Goal: Task Accomplishment & Management: Manage account settings

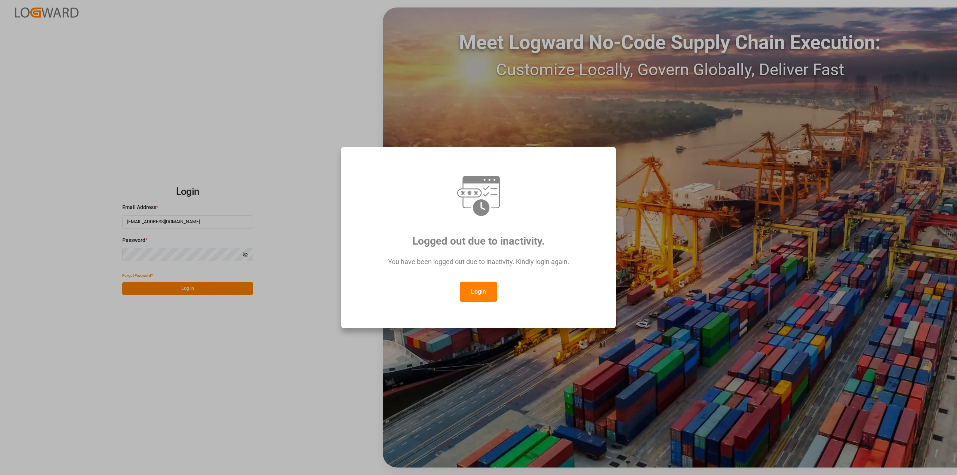
click at [482, 294] on button "Login" at bounding box center [478, 291] width 37 height 20
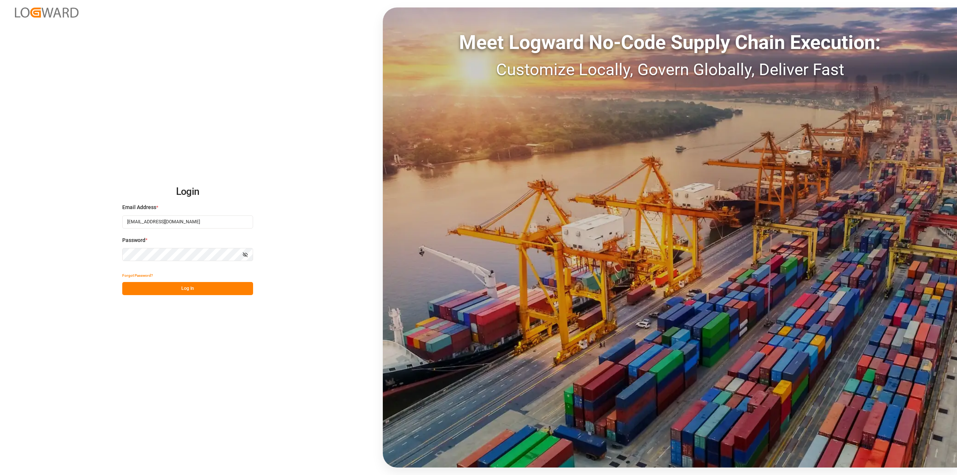
click at [193, 293] on button "Log In" at bounding box center [187, 288] width 131 height 13
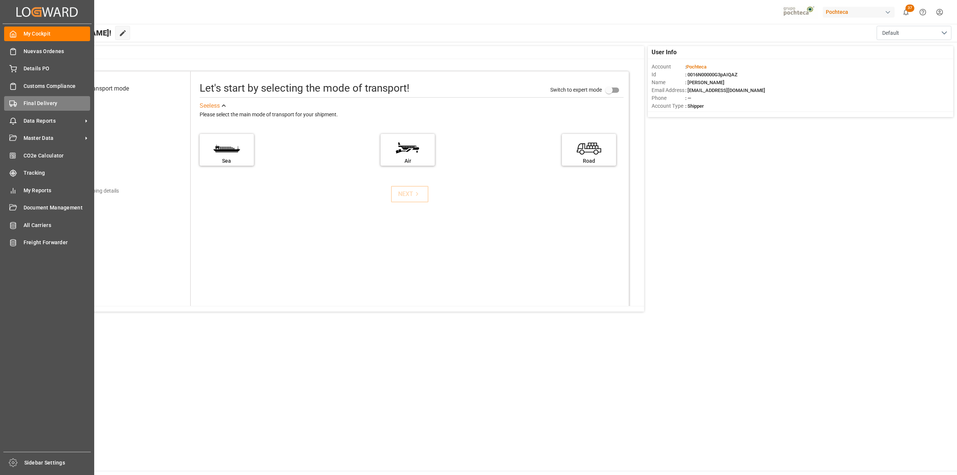
click at [42, 109] on div "Final Delivery Final Delivery" at bounding box center [47, 103] width 86 height 15
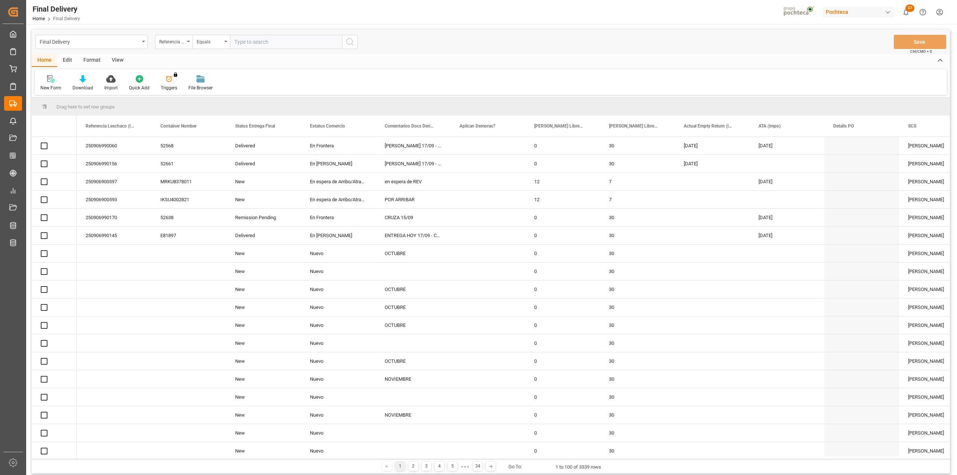
click at [119, 61] on div "View" at bounding box center [117, 60] width 23 height 13
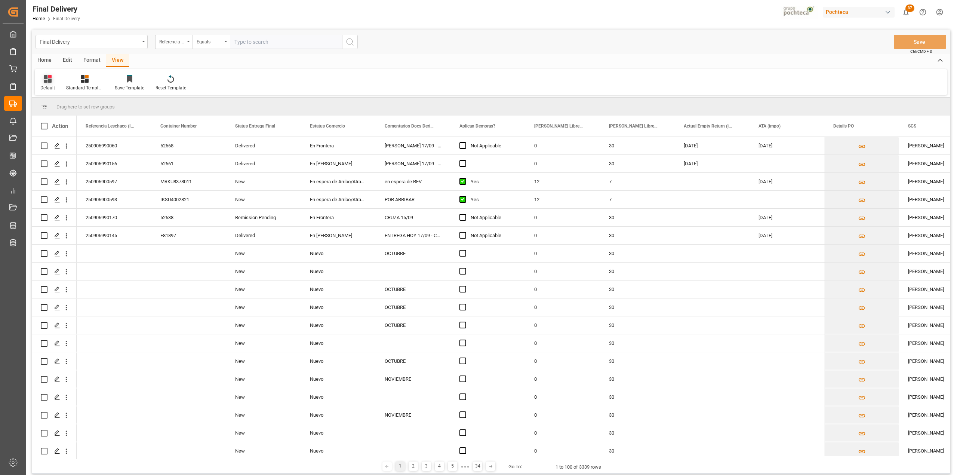
click at [50, 83] on div "Default" at bounding box center [48, 83] width 26 height 16
click at [72, 202] on div "CAPTURA TR Y RETRASO CON ENTREGA Y SUCURSAL" at bounding box center [76, 202] width 65 height 8
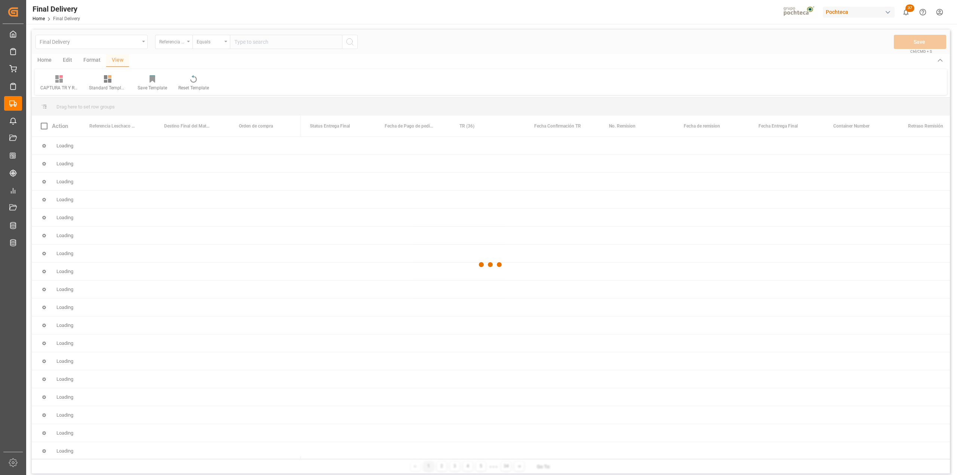
click at [93, 58] on div at bounding box center [491, 265] width 918 height 470
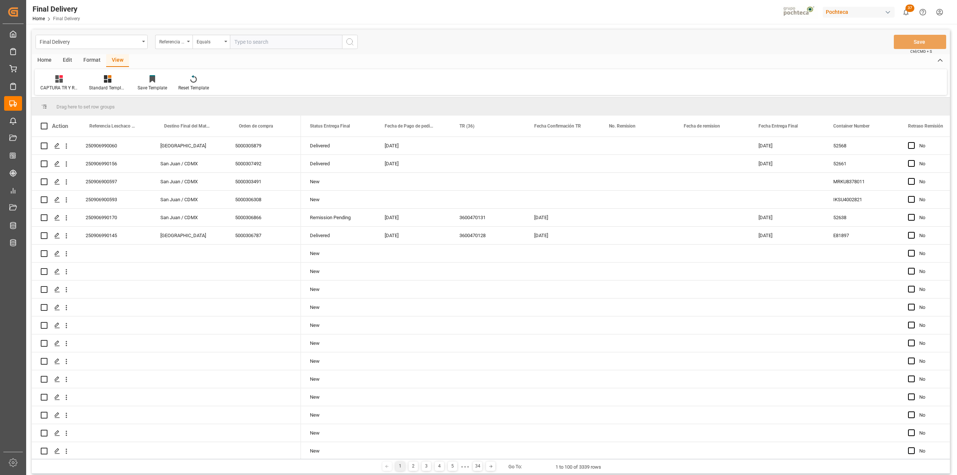
click at [94, 62] on div "Format" at bounding box center [92, 60] width 28 height 13
click at [82, 81] on icon at bounding box center [85, 78] width 7 height 7
click at [93, 108] on div "DESTINO PARA REMI" at bounding box center [102, 106] width 49 height 8
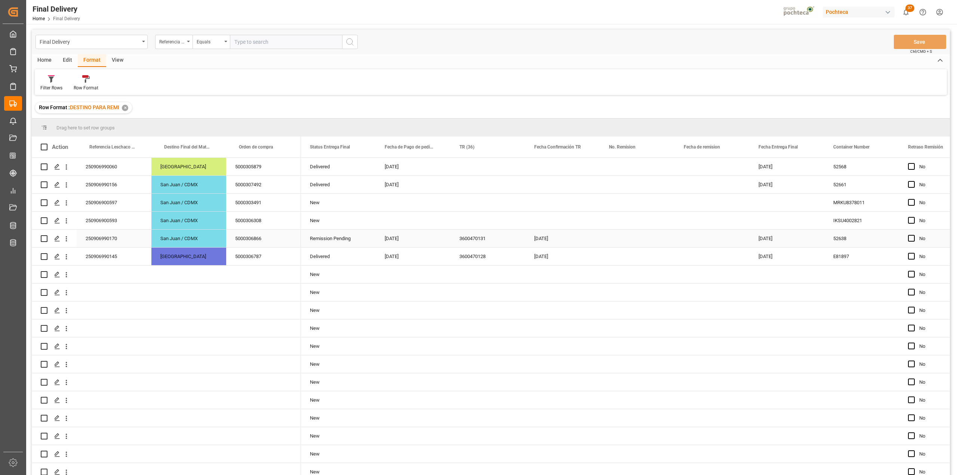
click at [623, 244] on div "Press SPACE to select this row." at bounding box center [637, 238] width 75 height 18
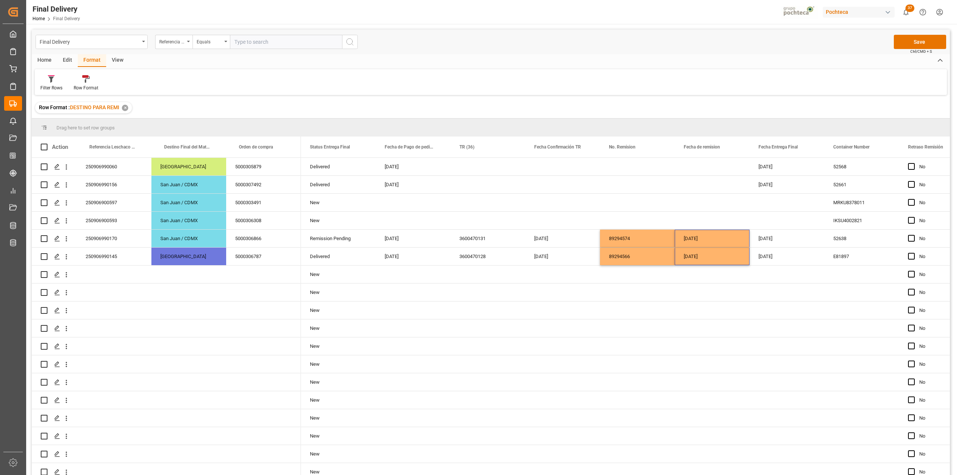
click at [936, 33] on div "Final Delivery Referencia Leschaco (Impo) Equals Save Ctrl/CMD + S" at bounding box center [491, 42] width 918 height 25
click at [934, 37] on button "Save" at bounding box center [920, 42] width 52 height 14
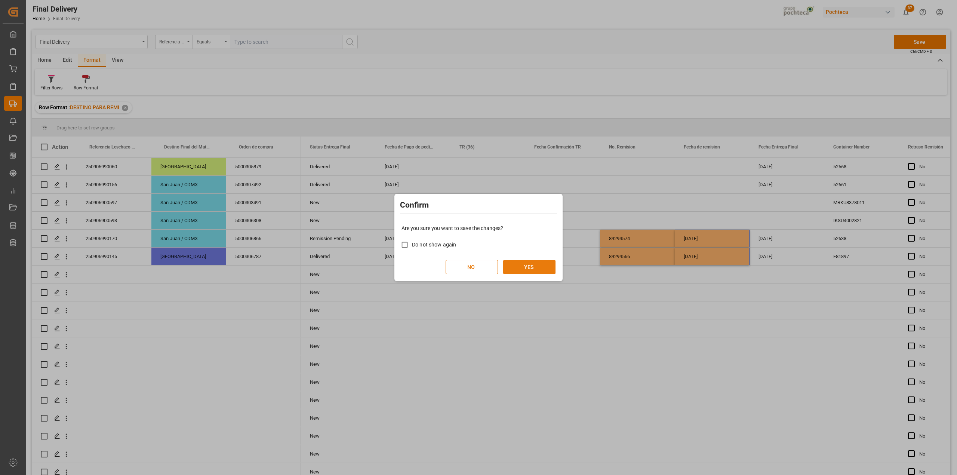
click at [525, 272] on button "YES" at bounding box center [529, 267] width 52 height 14
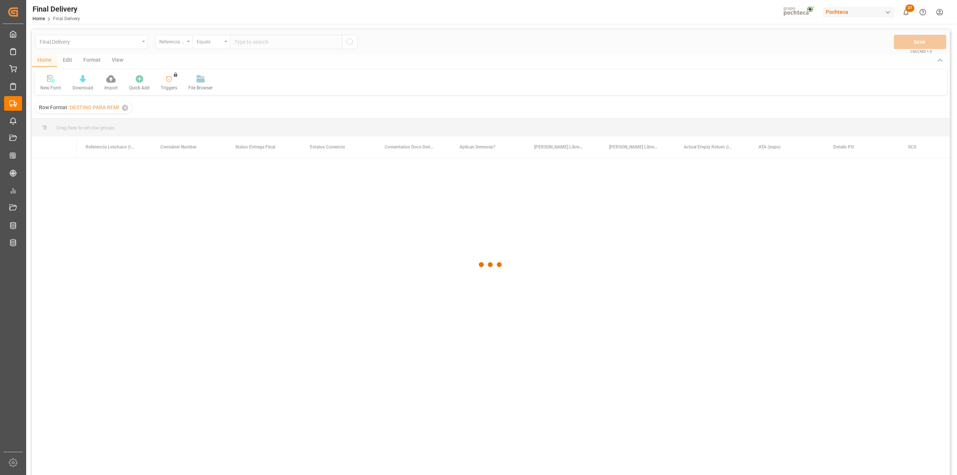
click at [241, 41] on div at bounding box center [491, 265] width 918 height 470
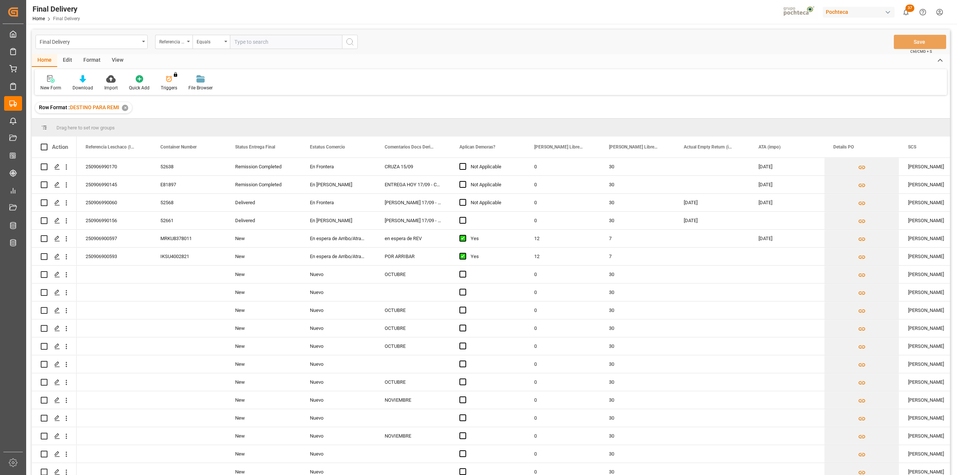
click at [244, 42] on input "text" at bounding box center [286, 42] width 112 height 14
paste input "250906990038"
type input "250906990038"
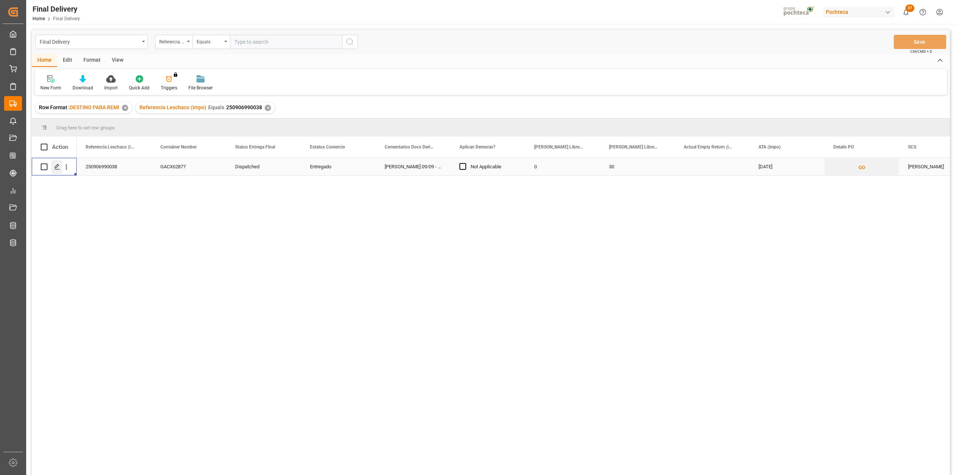
click at [58, 171] on div "Press SPACE to select this row." at bounding box center [56, 167] width 11 height 14
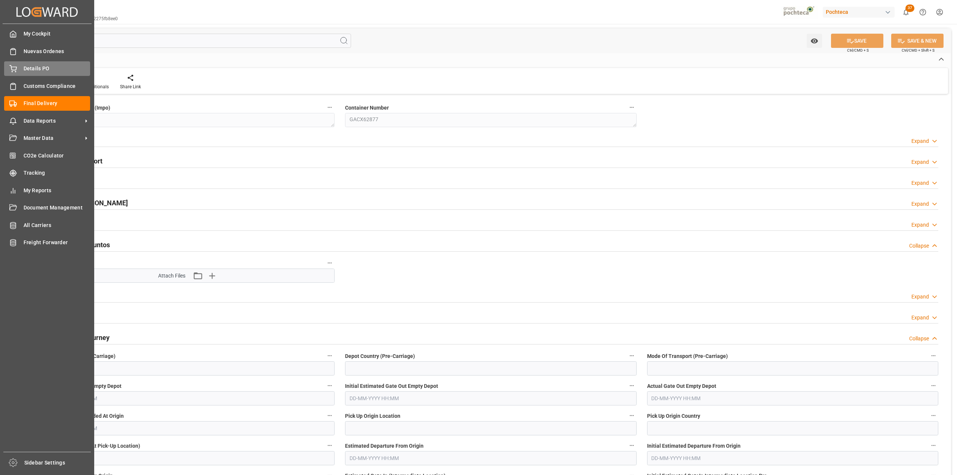
click at [21, 73] on div "Details PO Details PO" at bounding box center [47, 68] width 86 height 15
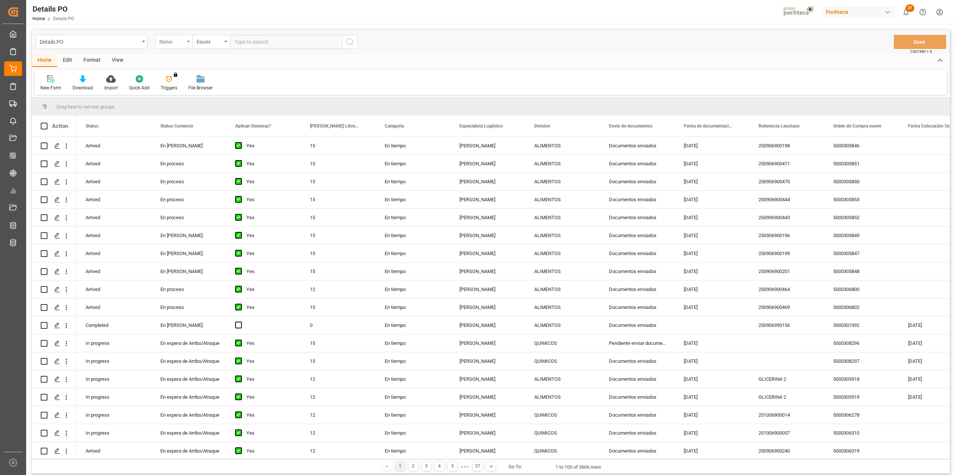
click at [177, 45] on div "Status" at bounding box center [173, 42] width 37 height 14
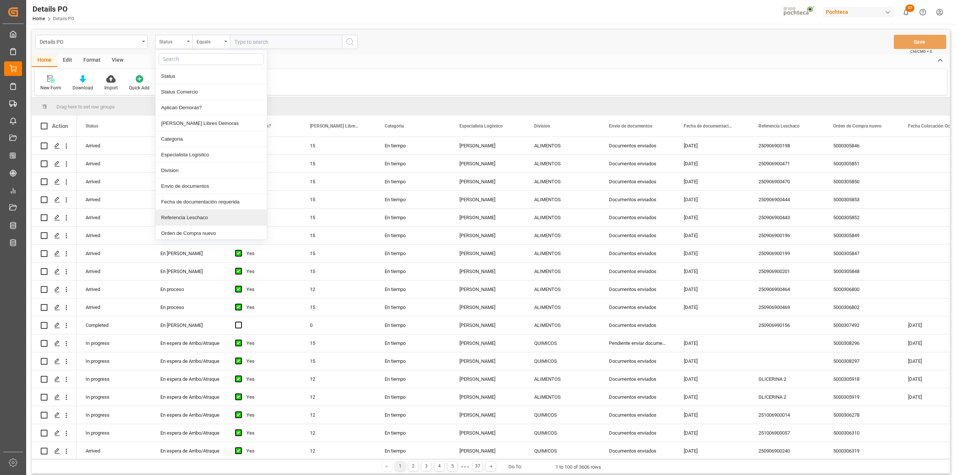
click at [194, 216] on div "Referencia Leschaco" at bounding box center [210, 218] width 111 height 16
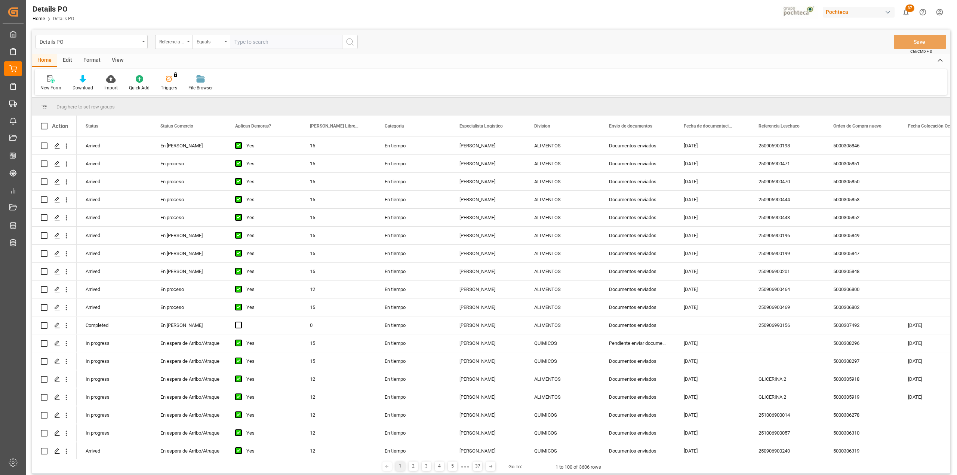
click at [244, 45] on input "text" at bounding box center [286, 42] width 112 height 14
paste input "250906990038"
type input "250906990038"
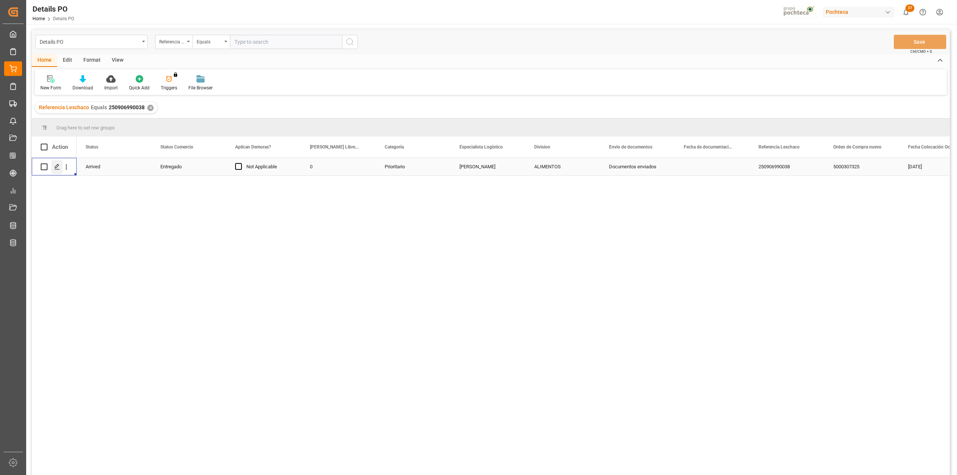
click at [58, 170] on div "Press SPACE to select this row." at bounding box center [56, 167] width 11 height 14
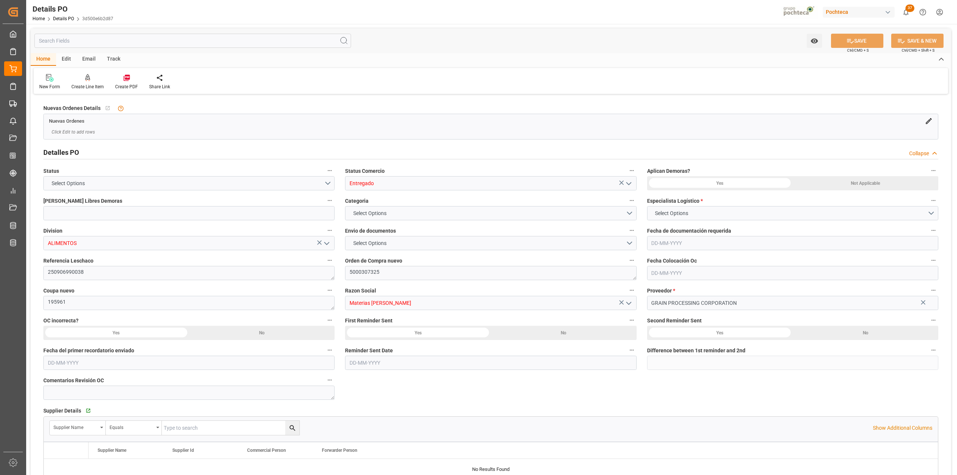
type input "0"
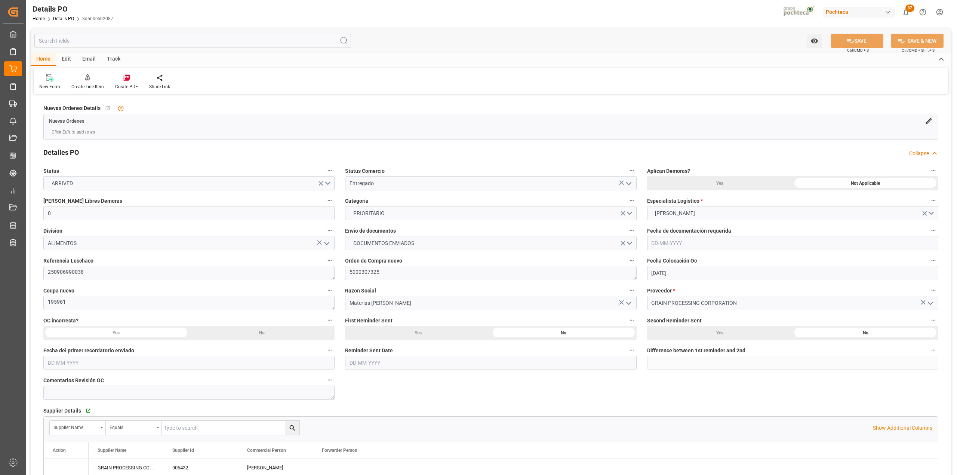
type input "05-08-2025"
type input "29-08-2025"
click at [52, 152] on h2 "Detalles PO" at bounding box center [61, 152] width 36 height 10
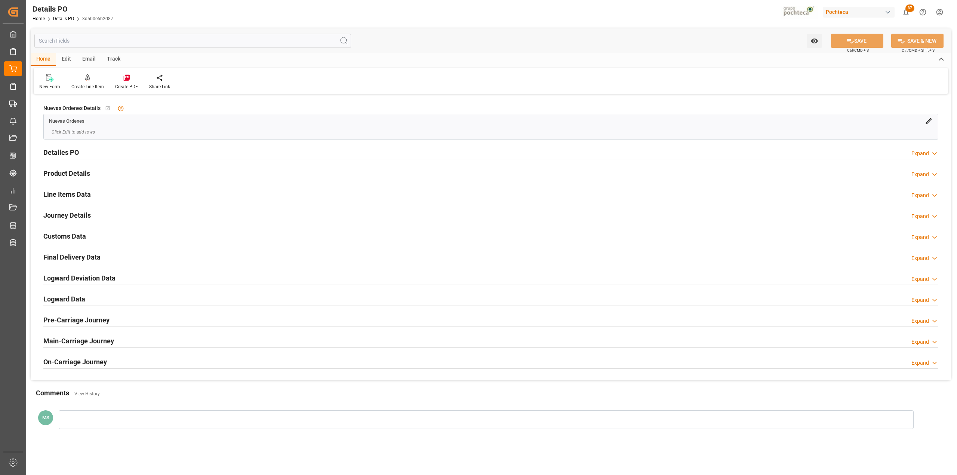
click at [75, 243] on div at bounding box center [490, 243] width 895 height 0
click at [81, 234] on h2 "Customs Data" at bounding box center [64, 236] width 43 height 10
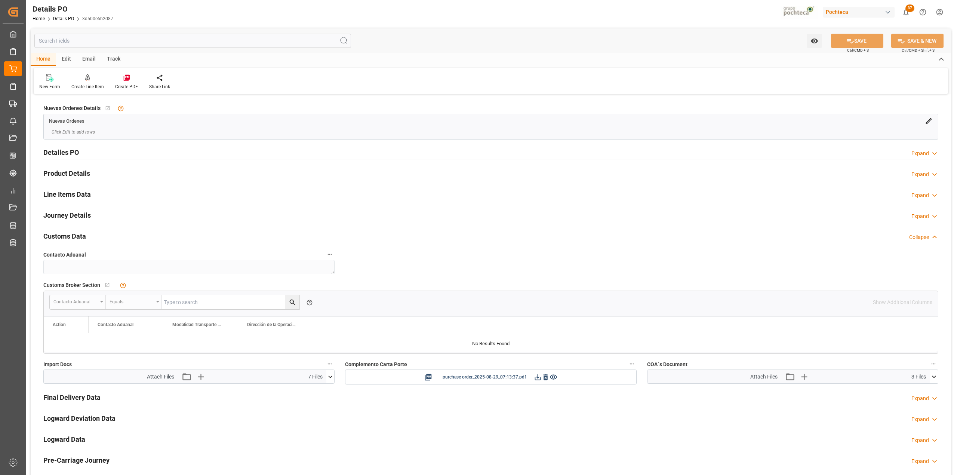
click at [329, 377] on icon at bounding box center [330, 376] width 4 height 2
click at [325, 392] on icon at bounding box center [326, 390] width 7 height 5
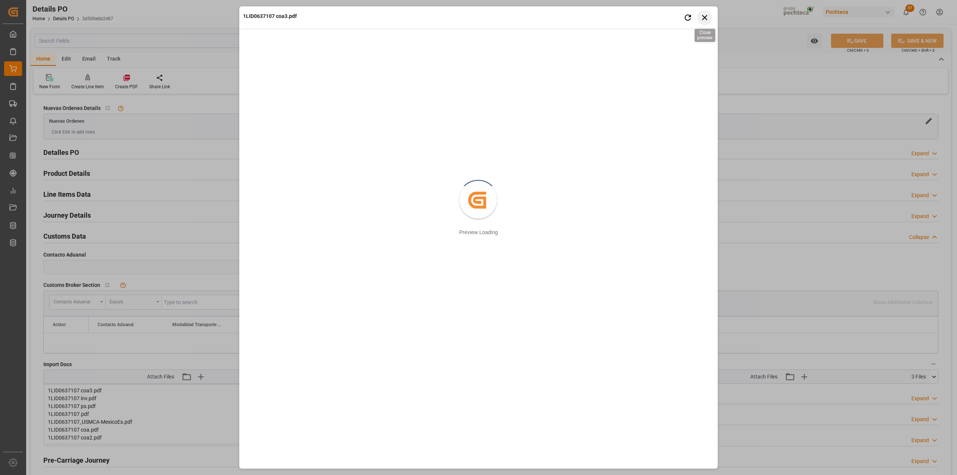
click at [708, 17] on icon "button" at bounding box center [704, 17] width 9 height 9
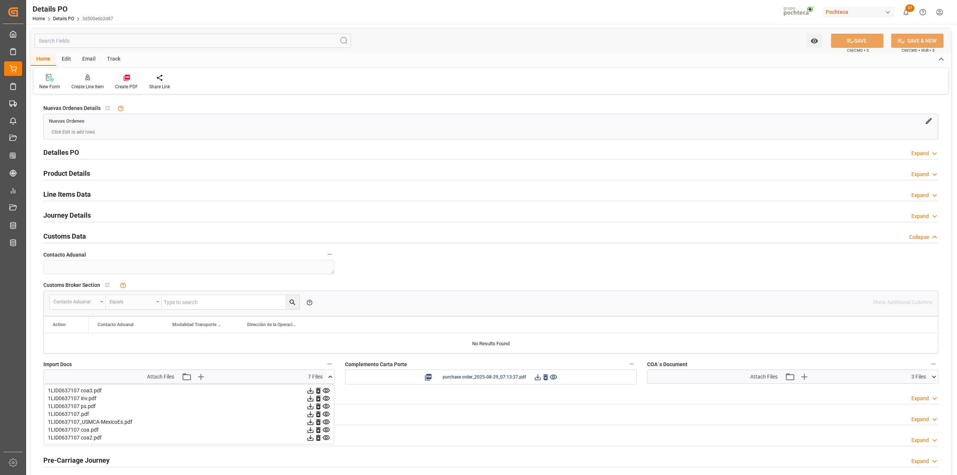
click at [325, 407] on icon at bounding box center [326, 406] width 7 height 5
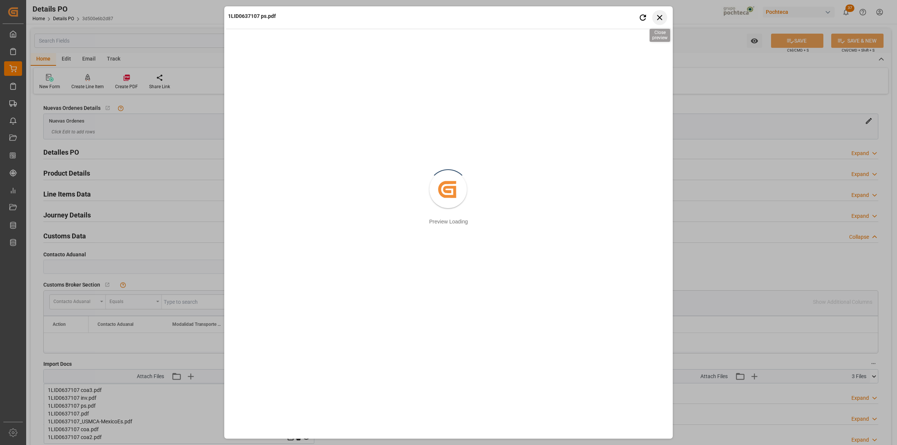
click at [661, 20] on icon "button" at bounding box center [659, 17] width 9 height 9
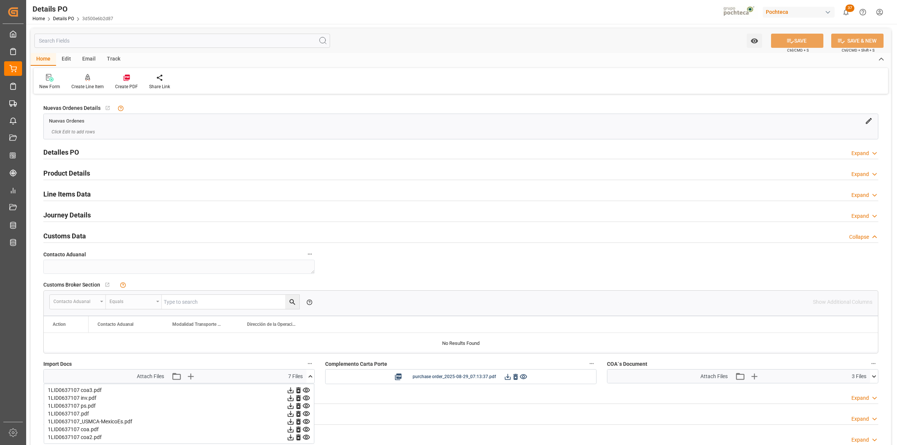
click at [306, 392] on icon at bounding box center [306, 390] width 8 height 8
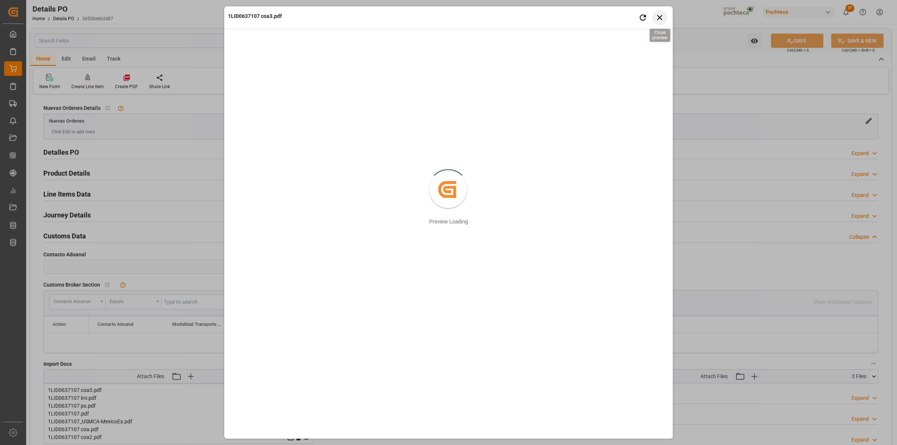
click at [663, 14] on icon "button" at bounding box center [659, 17] width 9 height 9
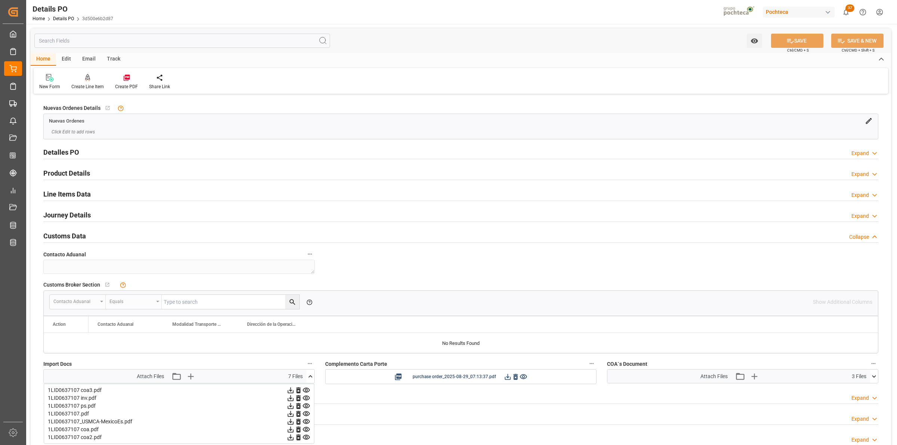
click at [305, 429] on icon at bounding box center [306, 429] width 7 height 5
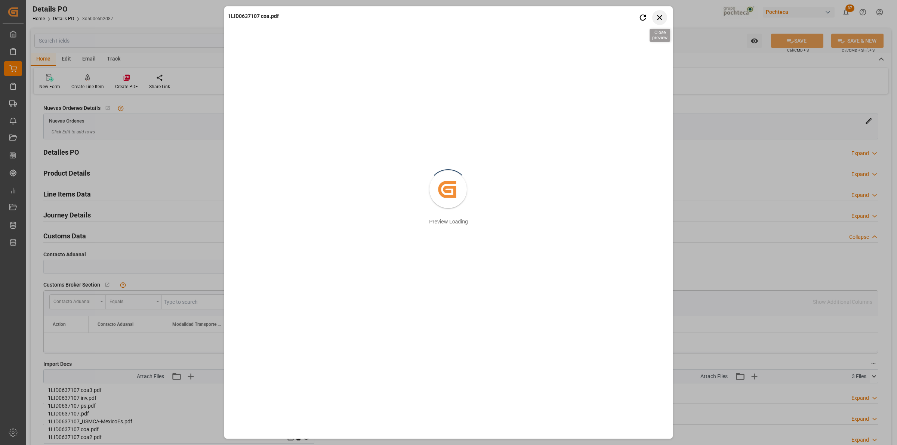
click at [663, 14] on icon "button" at bounding box center [659, 17] width 9 height 9
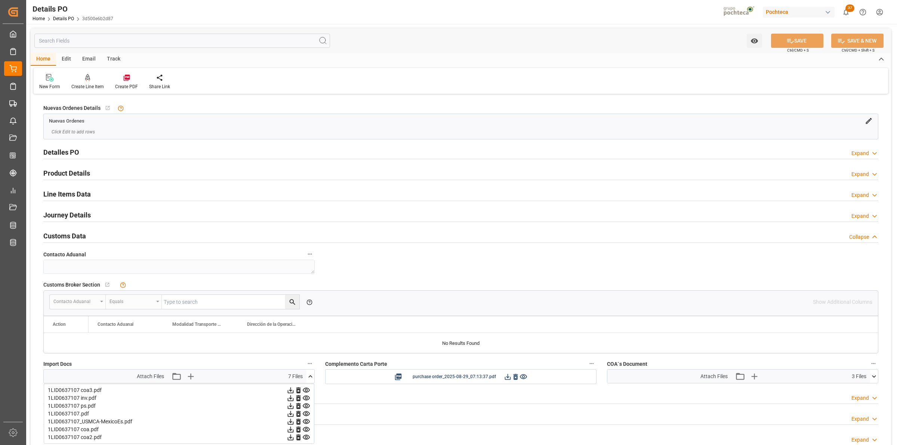
click at [305, 439] on icon at bounding box center [306, 438] width 8 height 8
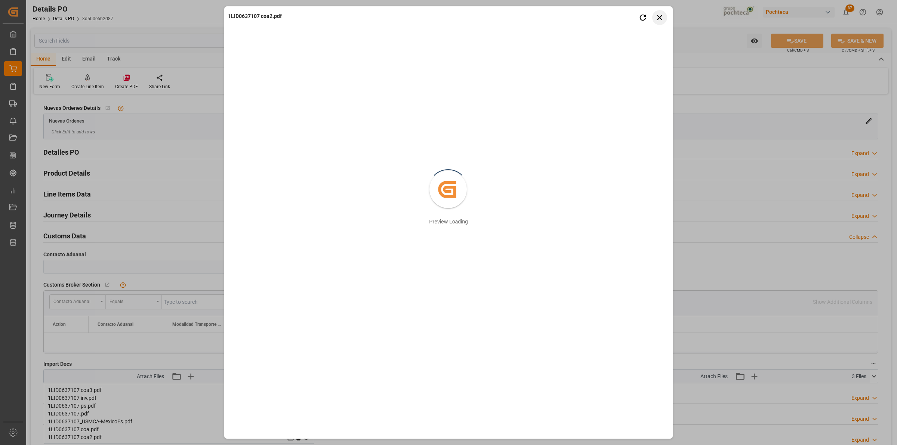
click at [658, 22] on button "Close preview" at bounding box center [659, 17] width 15 height 15
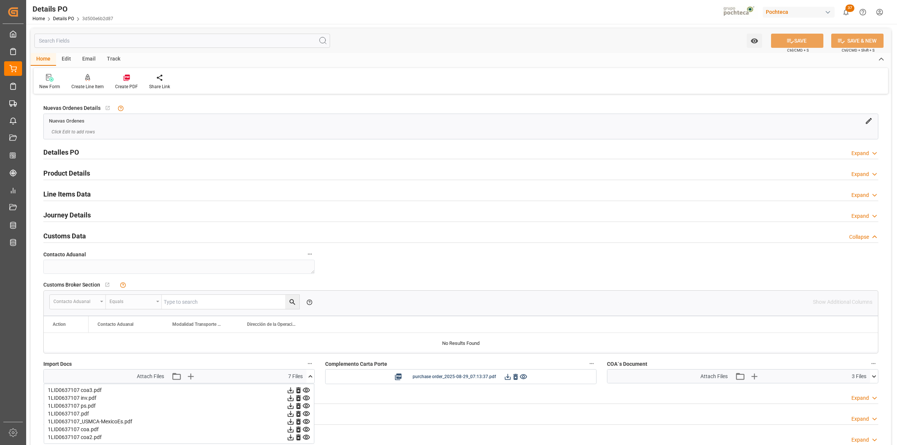
click at [306, 430] on icon at bounding box center [306, 430] width 8 height 8
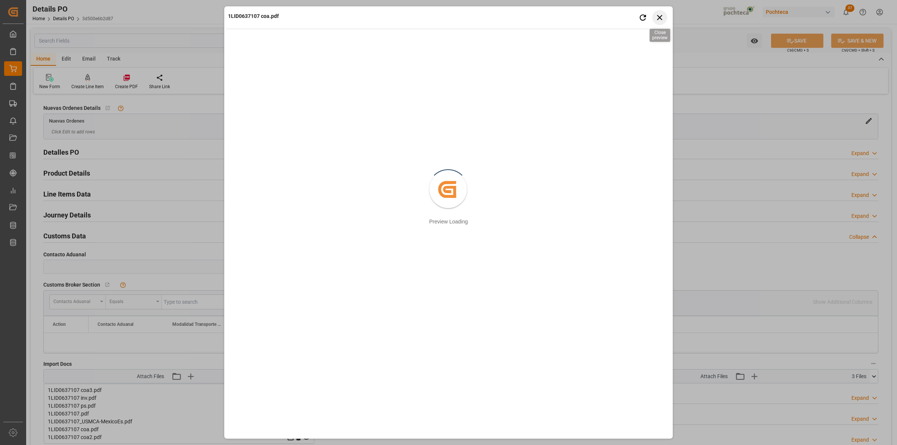
click at [658, 21] on icon "button" at bounding box center [659, 17] width 9 height 9
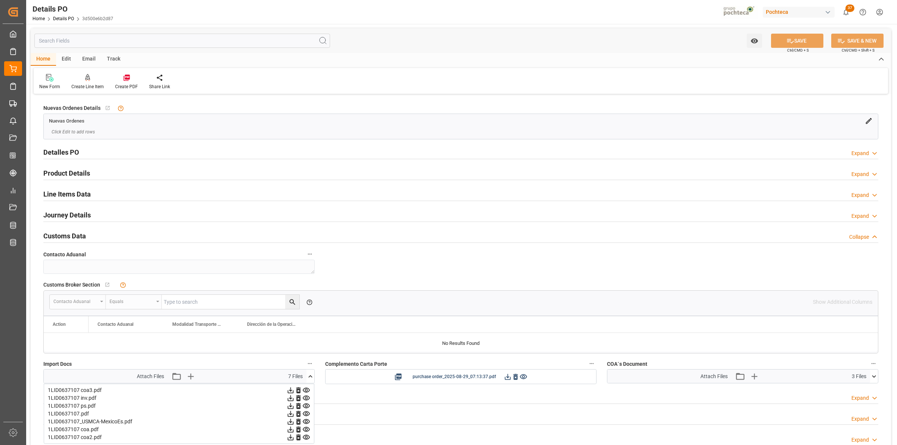
click at [307, 392] on icon at bounding box center [306, 390] width 7 height 5
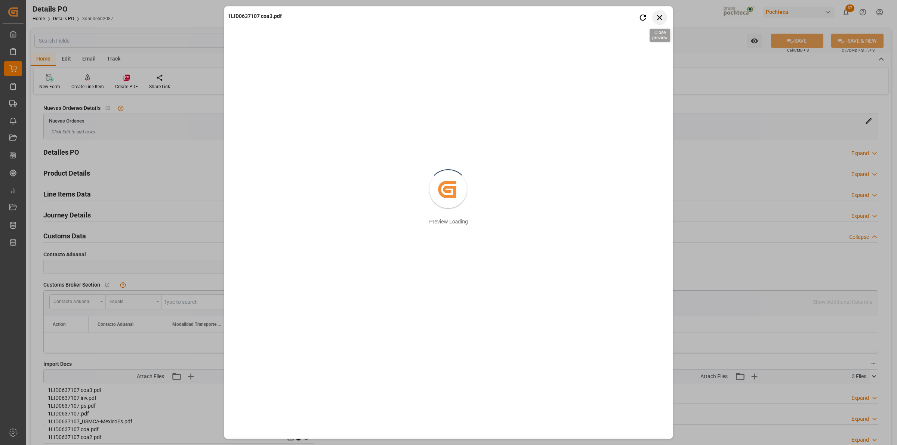
click at [660, 16] on icon "button" at bounding box center [659, 17] width 9 height 9
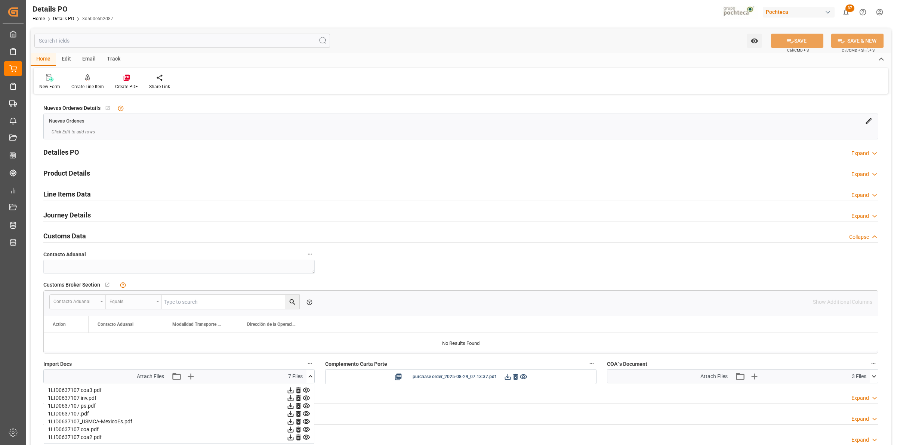
click at [305, 437] on icon at bounding box center [306, 438] width 8 height 8
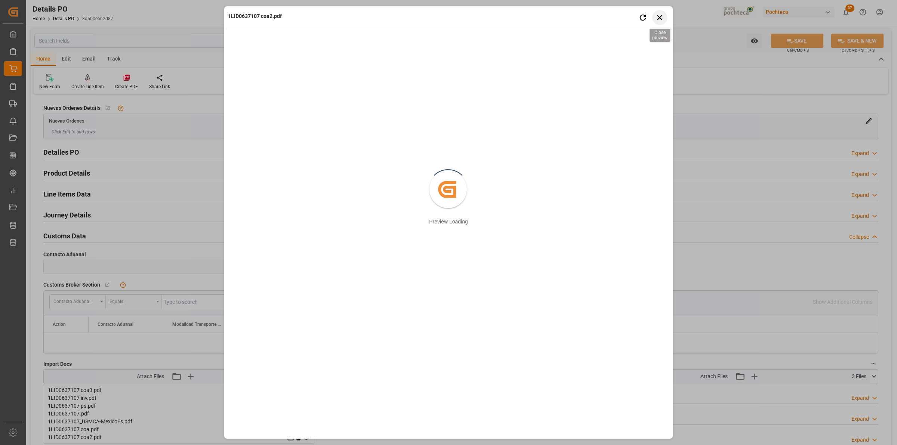
click at [663, 19] on icon "button" at bounding box center [659, 17] width 9 height 9
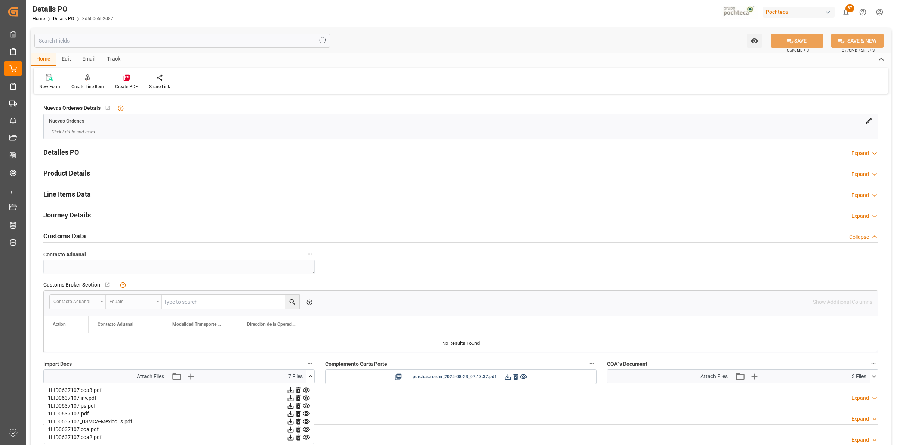
click at [306, 431] on icon at bounding box center [306, 430] width 8 height 8
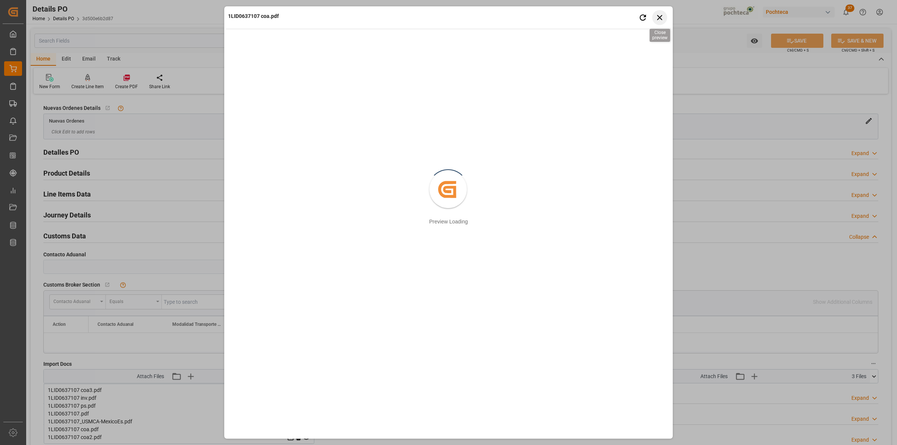
click at [659, 18] on icon "button" at bounding box center [659, 17] width 5 height 5
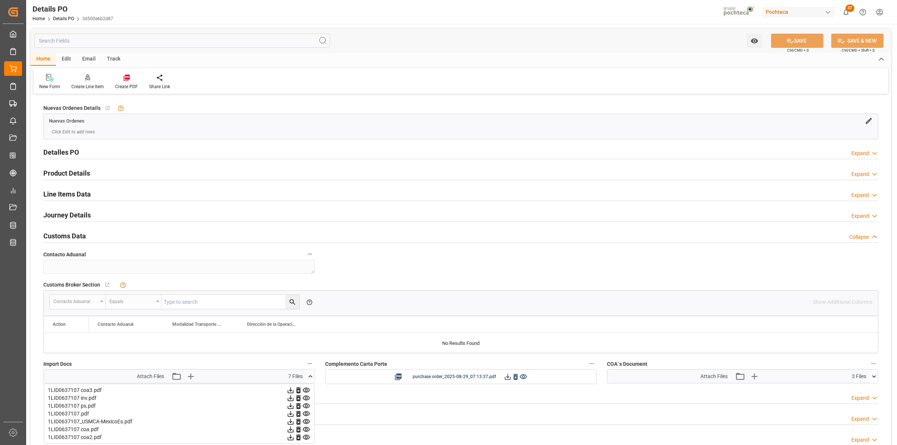
click at [306, 406] on icon at bounding box center [306, 406] width 7 height 5
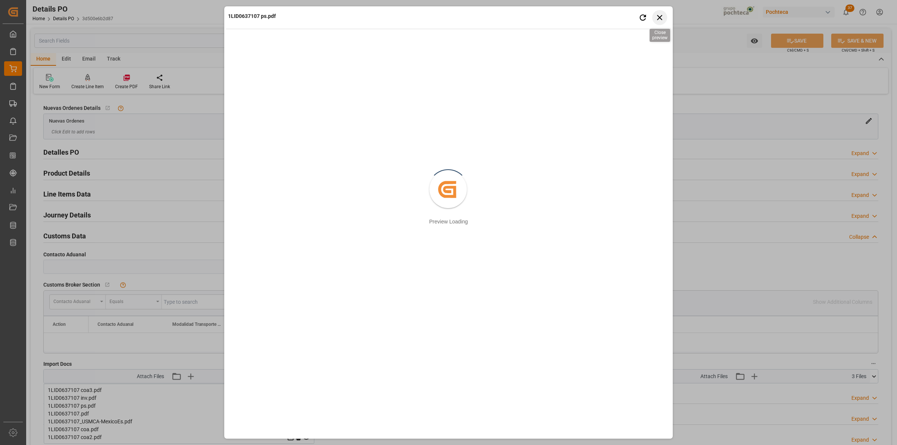
click at [663, 15] on icon "button" at bounding box center [659, 17] width 9 height 9
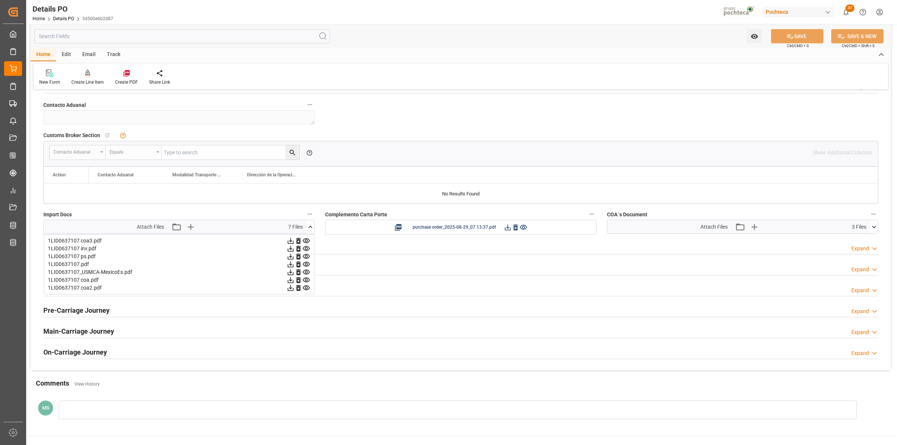
scroll to position [155, 0]
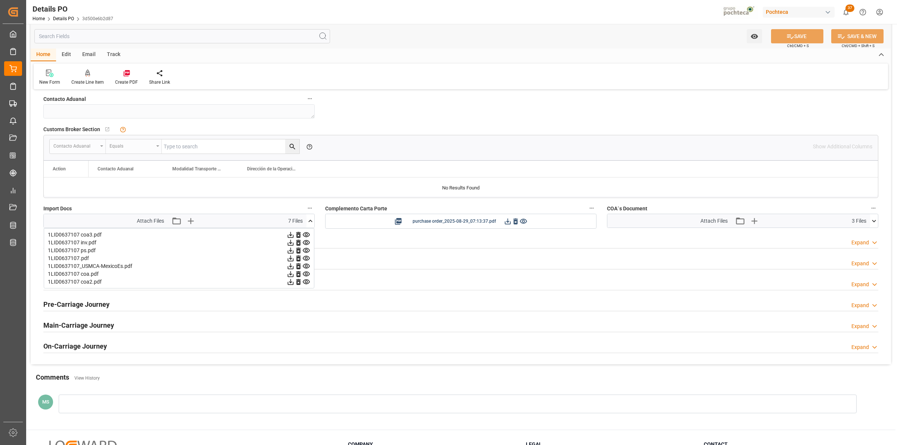
click at [303, 261] on icon at bounding box center [306, 259] width 8 height 8
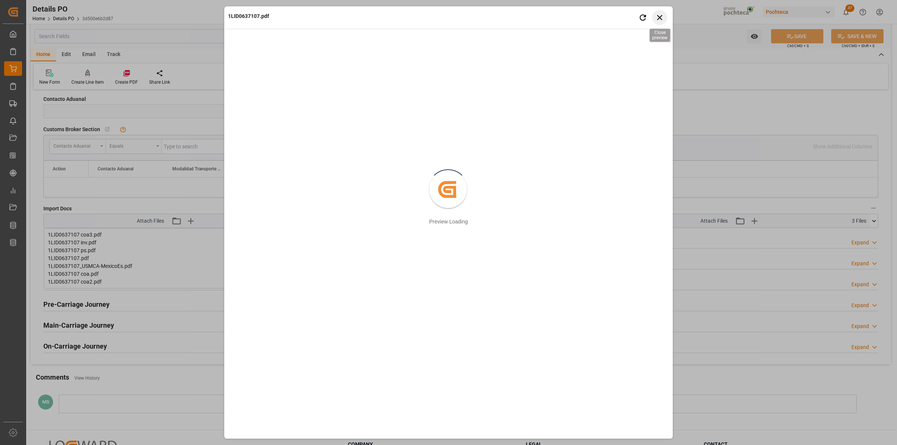
click at [660, 19] on icon "button" at bounding box center [659, 17] width 9 height 9
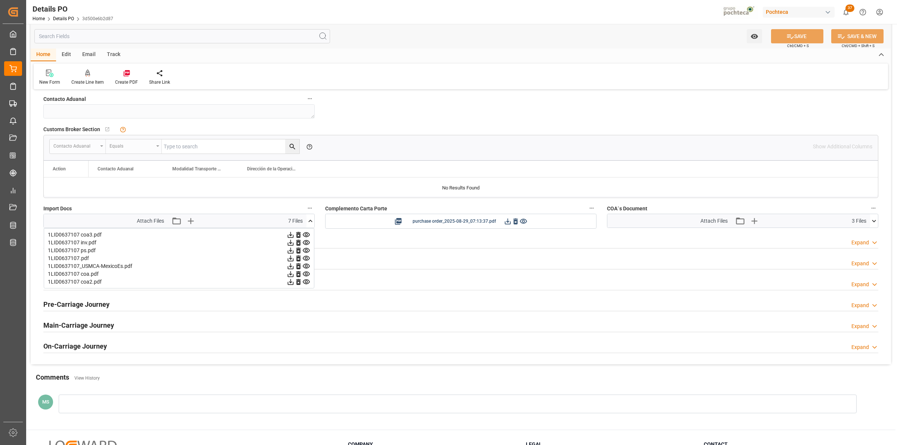
click at [288, 259] on icon at bounding box center [291, 259] width 8 height 8
click at [290, 242] on icon at bounding box center [291, 243] width 8 height 8
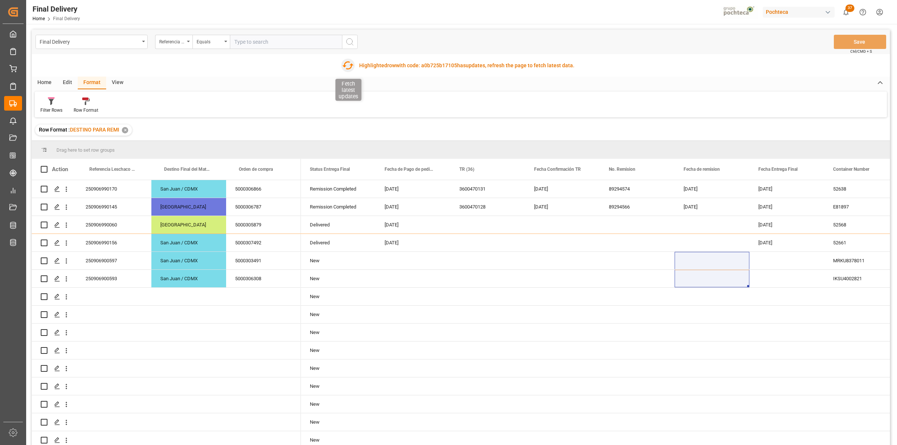
click at [342, 64] on icon "button" at bounding box center [348, 65] width 12 height 12
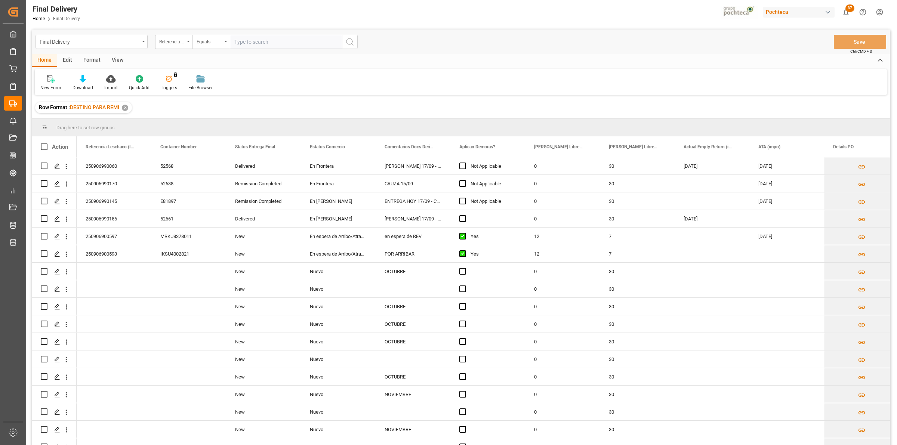
click at [245, 43] on input "text" at bounding box center [286, 42] width 112 height 14
type input "250906990038"
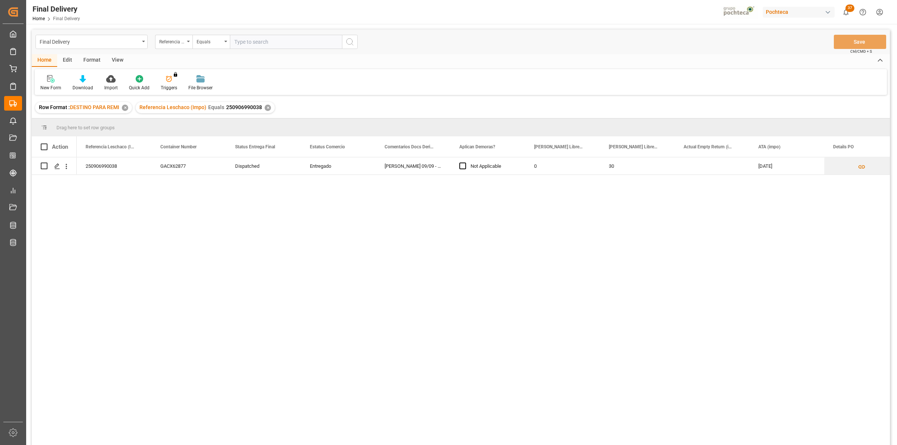
click at [113, 62] on div "View" at bounding box center [117, 60] width 23 height 13
click at [44, 75] on icon at bounding box center [47, 78] width 7 height 7
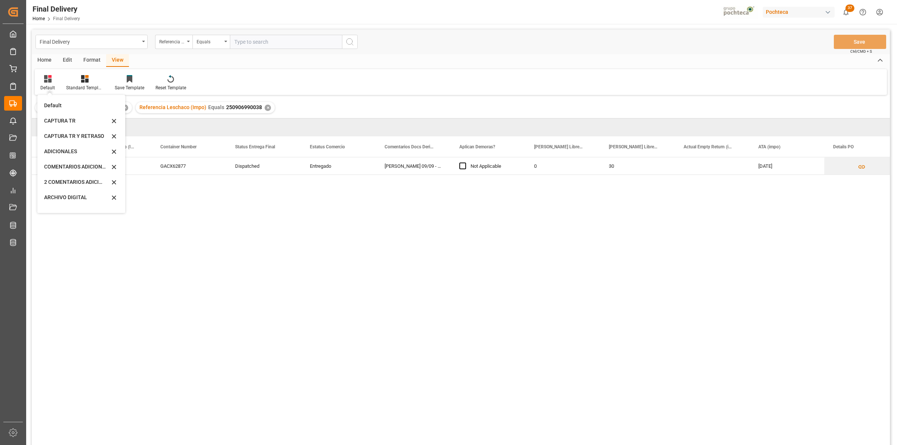
scroll to position [71, 0]
click at [66, 201] on div "CAPTURA TR Y RETRASO CON ENTREGA Y SUCURSAL" at bounding box center [76, 203] width 65 height 8
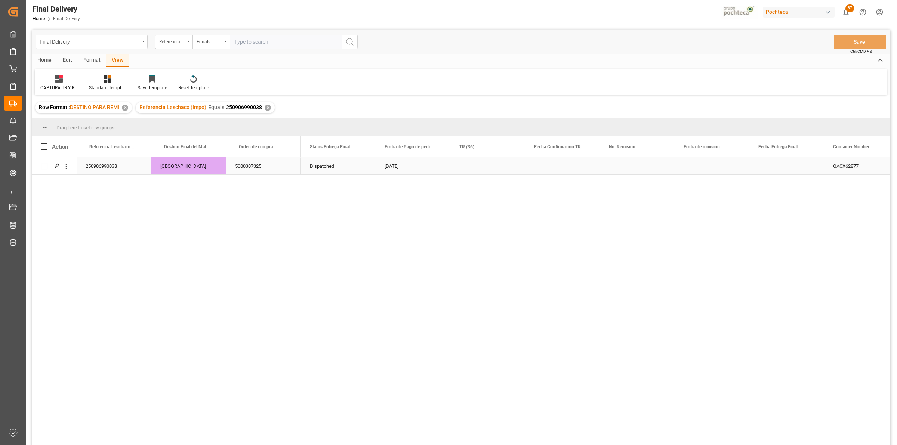
click at [470, 165] on div "Press SPACE to select this row." at bounding box center [487, 165] width 75 height 17
click at [834, 169] on span "Press SPACE to select this row." at bounding box center [835, 166] width 7 height 7
click at [838, 163] on input "Press SPACE to select this row." at bounding box center [838, 163] width 0 height 0
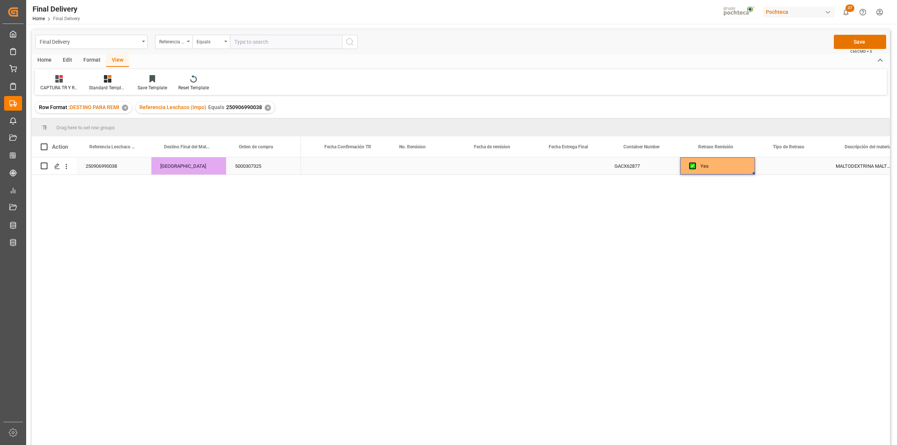
scroll to position [0, 0]
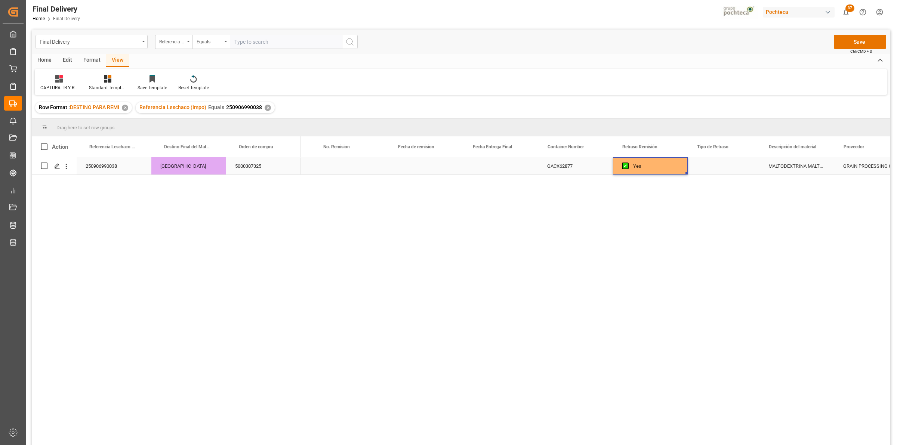
click at [739, 166] on div "Press SPACE to select this row." at bounding box center [724, 165] width 72 height 17
click at [728, 176] on input "Press SPACE to select this row." at bounding box center [724, 170] width 60 height 14
click at [729, 199] on div "DIFERENCIAS EN OC VS FACTURA" at bounding box center [734, 192] width 81 height 26
type input "DIFERENCIAS EN OC VS FACTURA"
click at [787, 166] on div "MALTODEXTRINA MALTRIN M100 SAC 25 KG VA" at bounding box center [796, 165] width 75 height 17
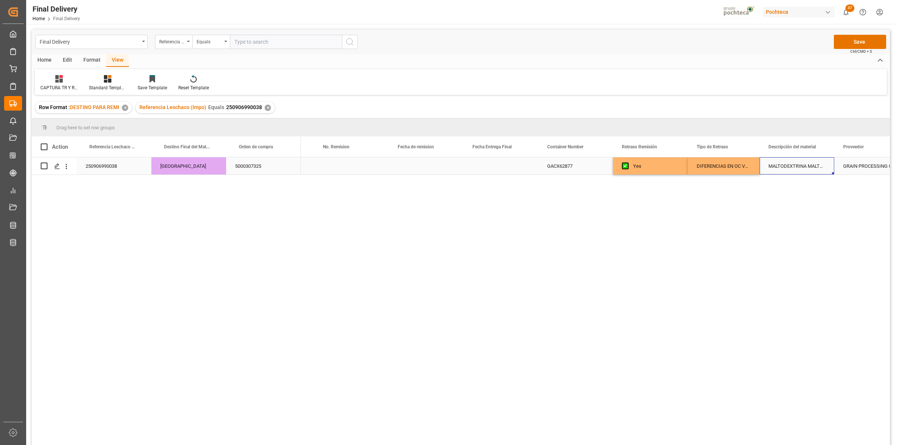
click at [427, 170] on div "Press SPACE to select this row." at bounding box center [426, 165] width 75 height 17
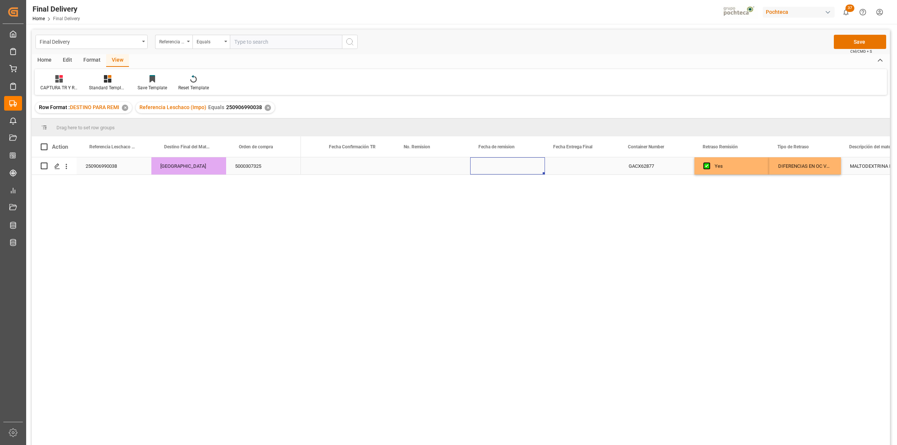
click at [422, 169] on div "Press SPACE to select this row." at bounding box center [432, 165] width 75 height 17
click at [444, 169] on input "Press SPACE to select this row." at bounding box center [432, 170] width 63 height 14
type input "1"
click at [449, 176] on input "1" at bounding box center [432, 170] width 63 height 14
click at [507, 166] on div "Press SPACE to select this row." at bounding box center [507, 165] width 75 height 17
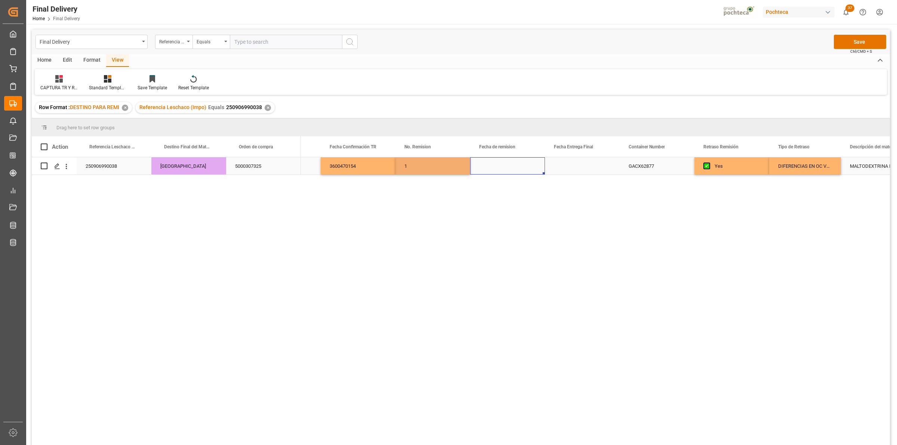
click at [443, 169] on div "1" at bounding box center [432, 165] width 75 height 17
drag, startPoint x: 442, startPoint y: 169, endPoint x: 397, endPoint y: 167, distance: 45.7
click at [399, 167] on div "1" at bounding box center [432, 170] width 75 height 26
click at [491, 172] on div "Press SPACE to select this row." at bounding box center [507, 165] width 75 height 17
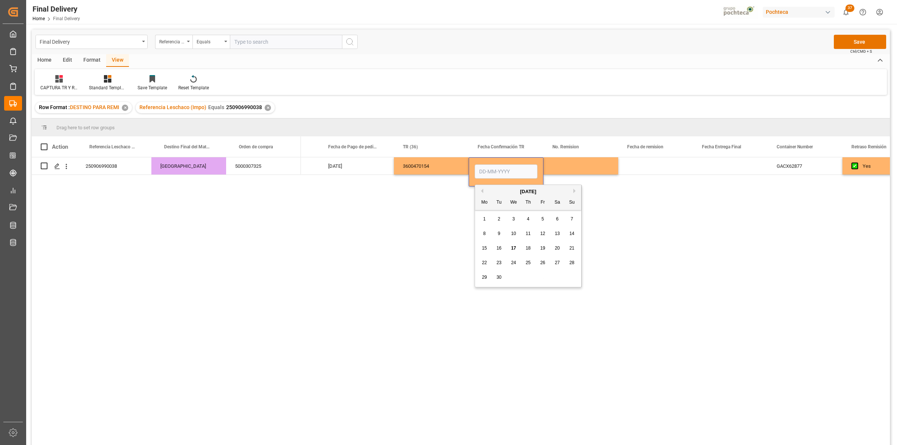
click at [512, 247] on span "17" at bounding box center [513, 248] width 5 height 5
type input "17-09-2025"
click at [651, 165] on div "Press SPACE to select this row." at bounding box center [655, 165] width 75 height 17
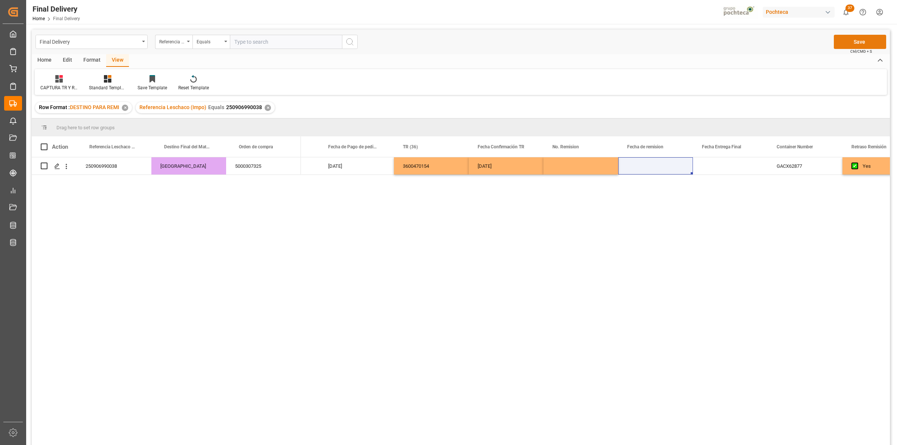
click at [850, 44] on button "Save" at bounding box center [860, 42] width 52 height 14
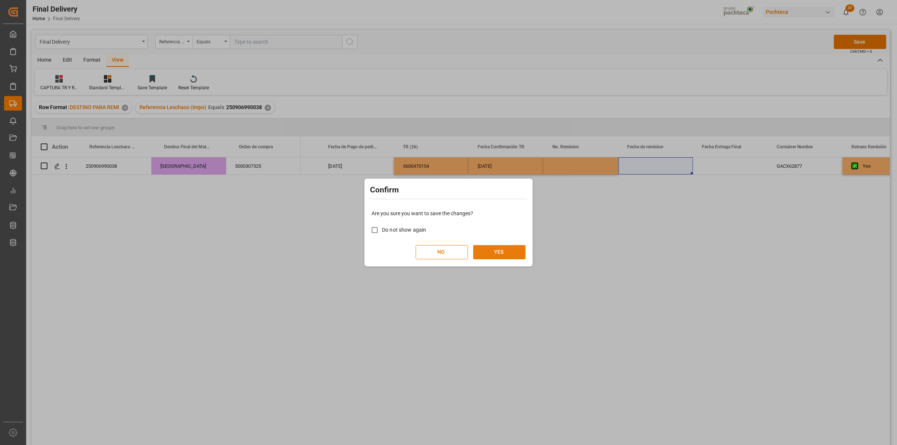
click at [491, 251] on button "YES" at bounding box center [499, 252] width 52 height 14
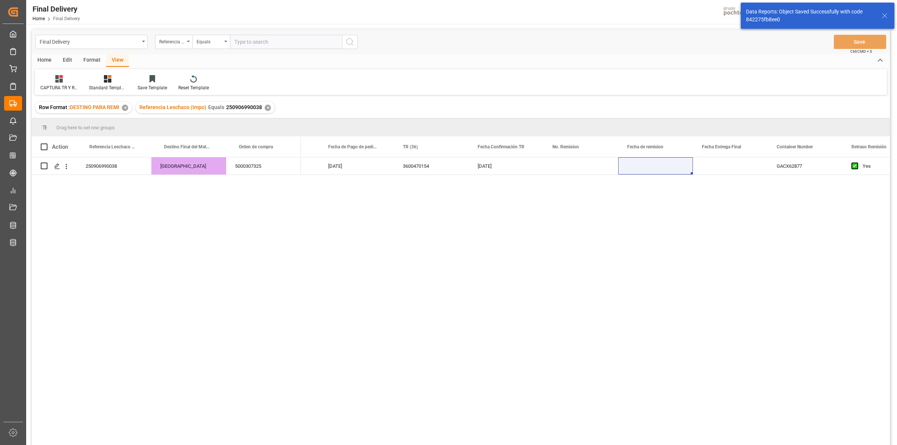
click at [266, 109] on div "✕" at bounding box center [268, 108] width 6 height 6
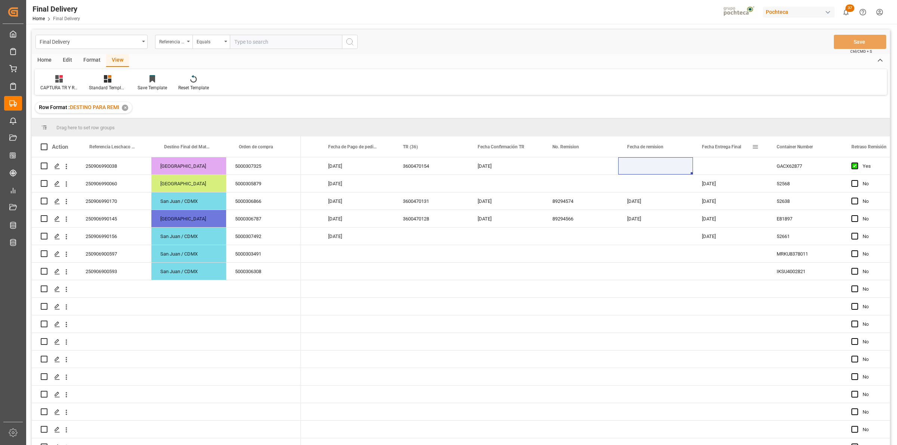
click at [757, 144] on span at bounding box center [755, 147] width 7 height 7
click at [791, 152] on span "filter" at bounding box center [797, 148] width 33 height 13
click at [820, 184] on input "date" at bounding box center [789, 187] width 73 height 15
type input "2025-09-18"
click at [792, 209] on button "Apply" at bounding box center [799, 210] width 14 height 7
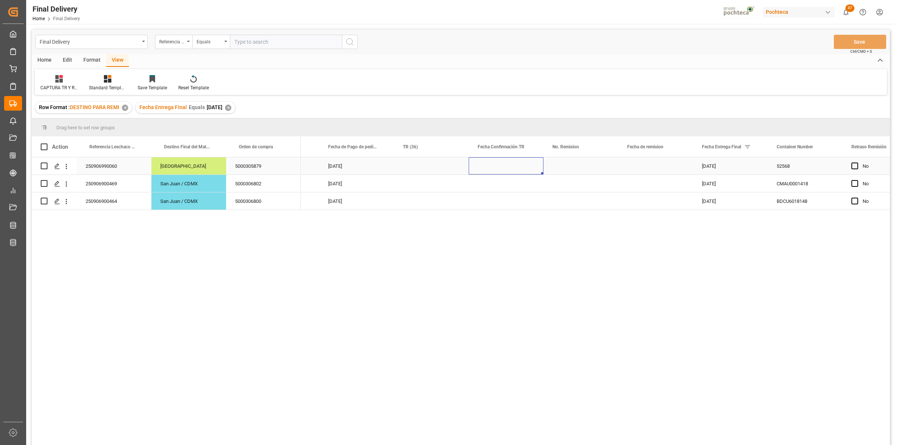
click at [501, 174] on div "Press SPACE to select this row." at bounding box center [506, 165] width 75 height 17
click at [425, 185] on div "Press SPACE to select this row." at bounding box center [431, 183] width 75 height 17
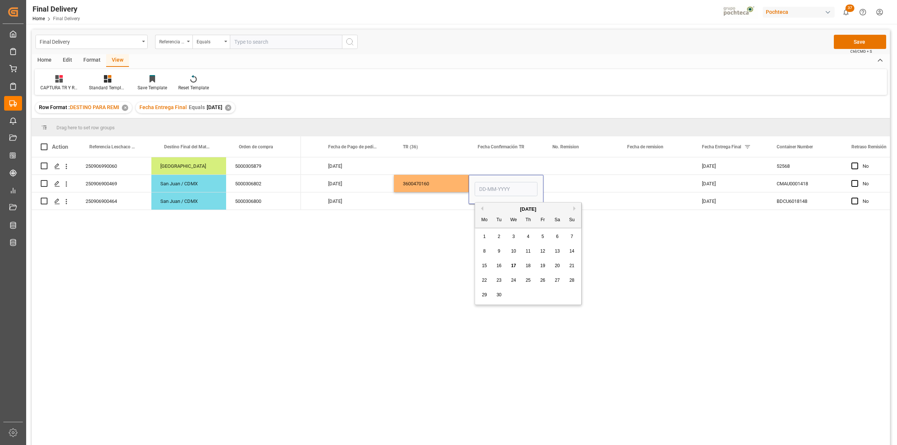
drag, startPoint x: 509, startPoint y: 266, endPoint x: 512, endPoint y: 263, distance: 4.5
click at [509, 266] on div "17" at bounding box center [513, 266] width 9 height 9
type input "17-09-2025"
click at [561, 178] on div "Press SPACE to select this row." at bounding box center [580, 183] width 75 height 17
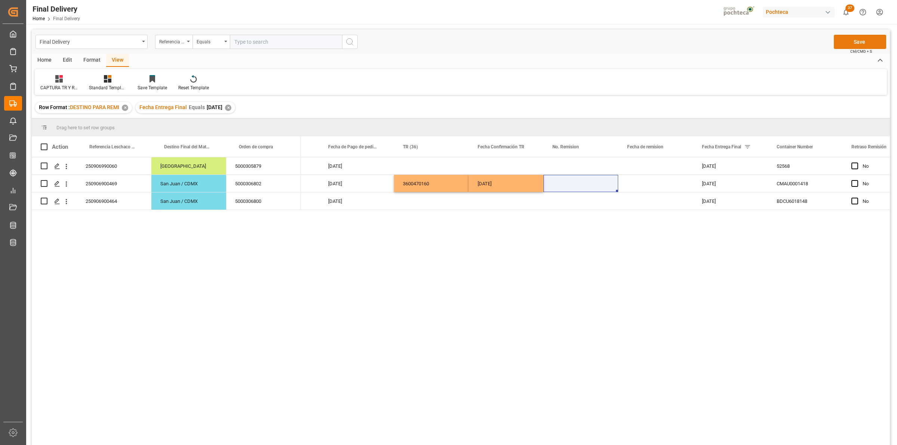
click at [881, 37] on button "Save" at bounding box center [860, 42] width 52 height 14
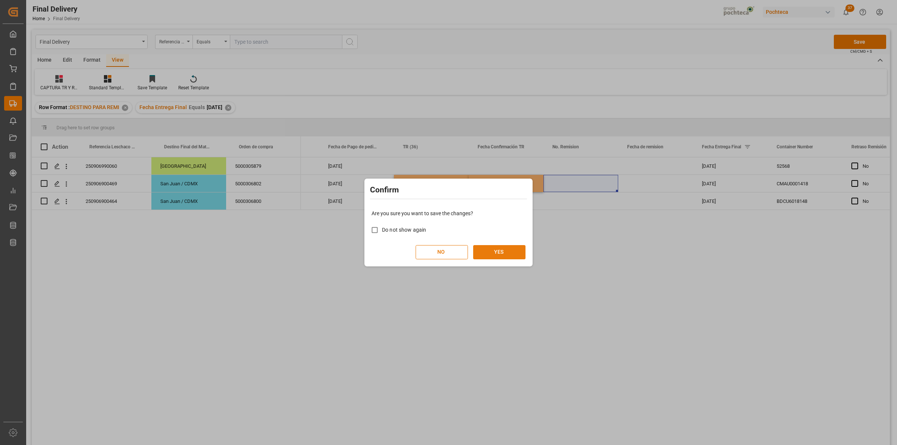
click at [510, 255] on button "YES" at bounding box center [499, 252] width 52 height 14
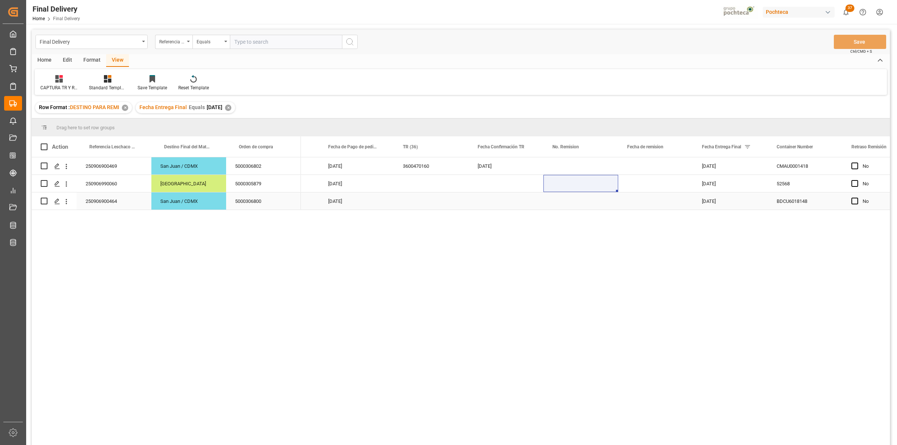
click at [423, 196] on div "Press SPACE to select this row." at bounding box center [431, 200] width 75 height 17
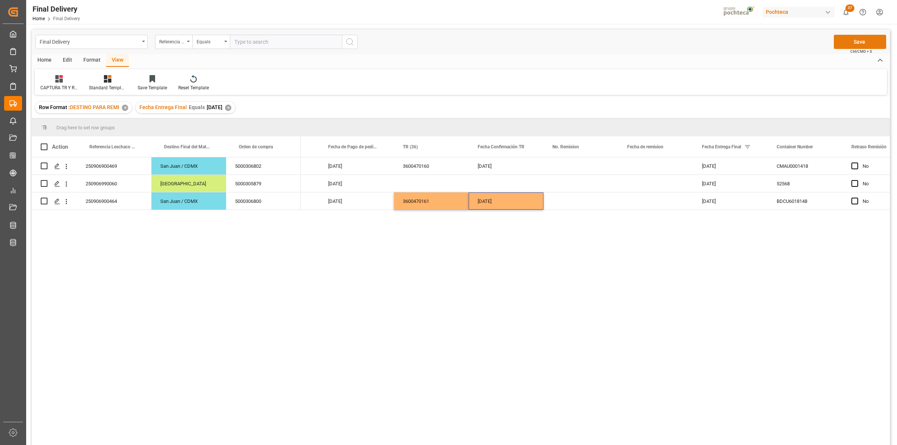
click at [838, 47] on button "Save" at bounding box center [860, 42] width 52 height 14
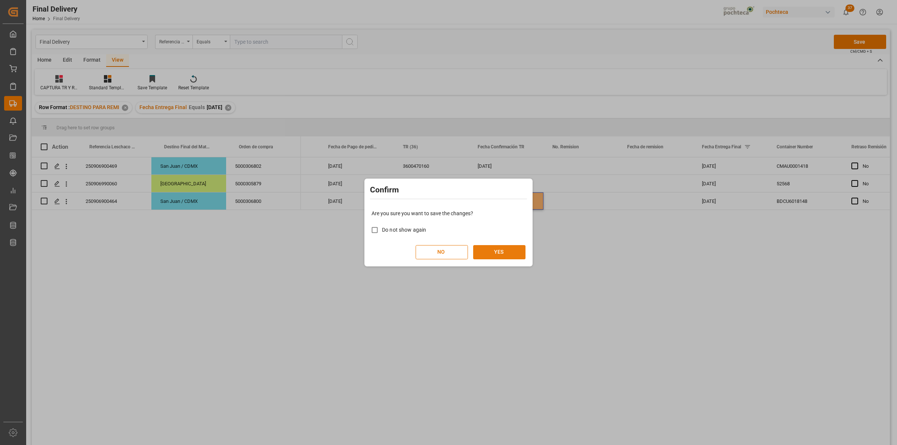
click at [499, 250] on button "YES" at bounding box center [499, 252] width 52 height 14
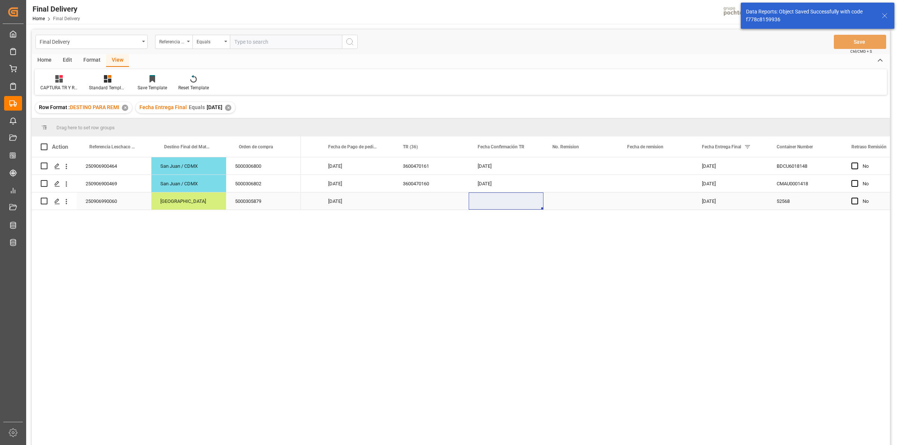
click at [111, 200] on div "250906990060" at bounding box center [114, 200] width 75 height 17
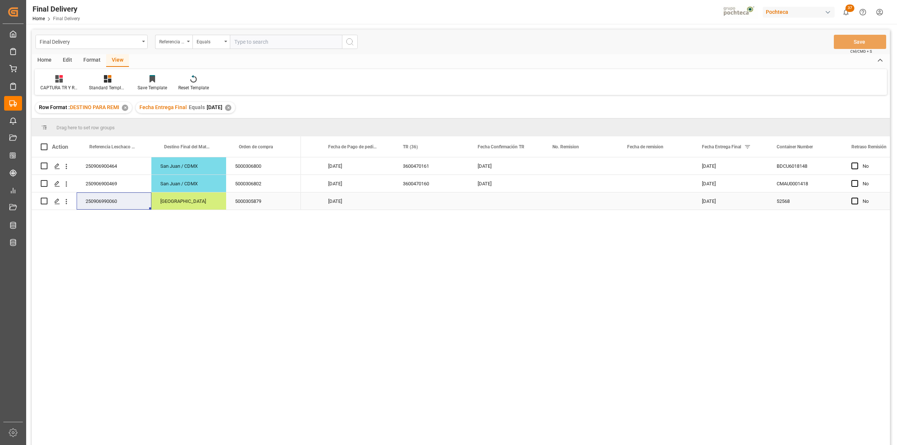
click at [274, 199] on div "5000305879" at bounding box center [263, 200] width 75 height 17
click at [408, 203] on div "Press SPACE to select this row." at bounding box center [431, 200] width 75 height 17
click at [416, 197] on input "Press SPACE to select this row." at bounding box center [431, 196] width 63 height 14
type input "OC CON DIFERENCIA SAP vs FACT"
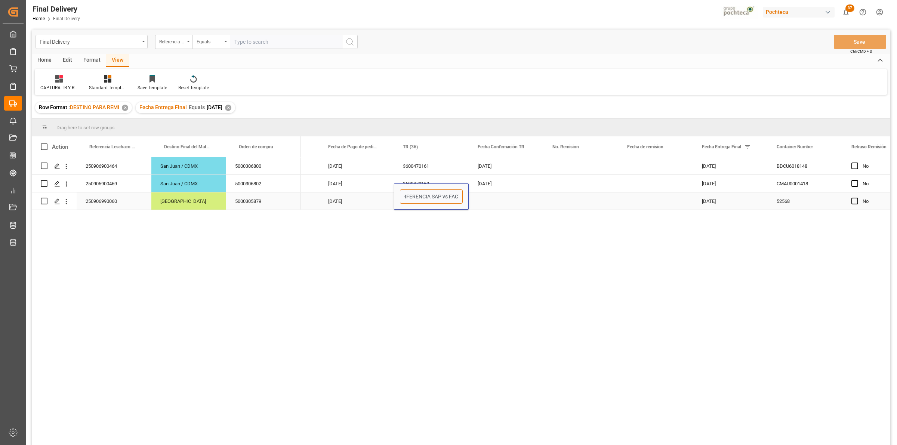
scroll to position [0, 27]
click at [482, 200] on div "Press SPACE to select this row." at bounding box center [506, 200] width 75 height 17
click at [861, 42] on button "Save" at bounding box center [860, 42] width 52 height 14
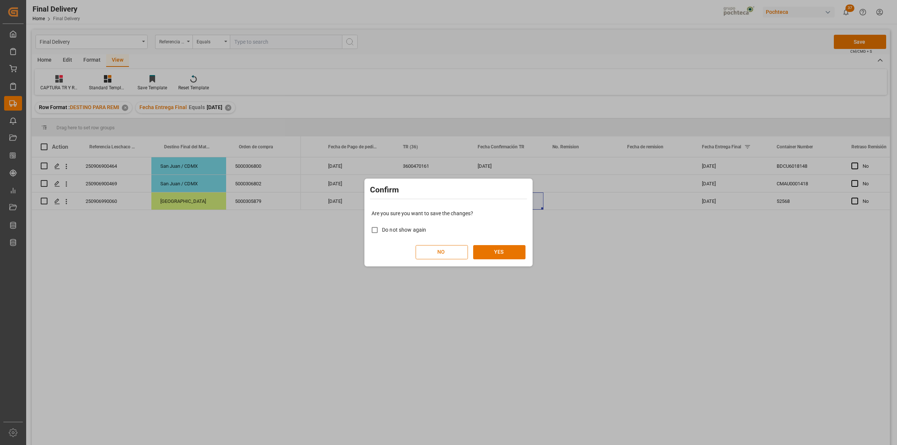
click at [433, 255] on button "NO" at bounding box center [442, 252] width 52 height 14
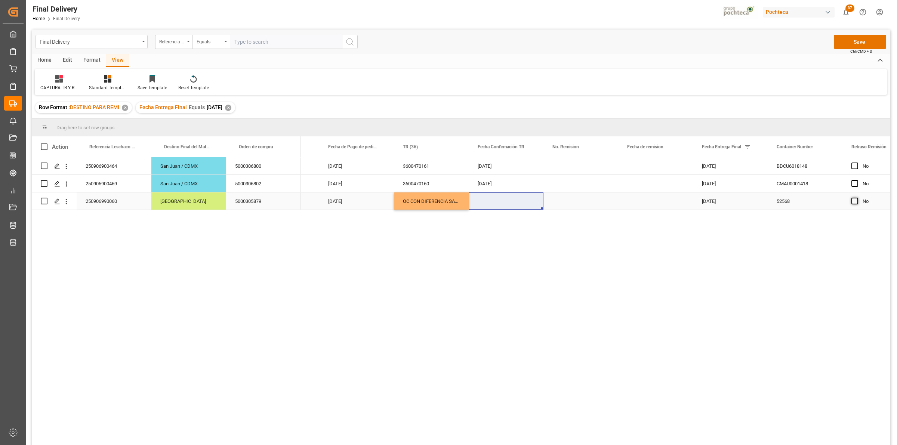
click at [854, 202] on span "Press SPACE to select this row." at bounding box center [854, 201] width 7 height 7
click at [857, 198] on input "Press SPACE to select this row." at bounding box center [857, 198] width 0 height 0
click at [855, 43] on button "Save" at bounding box center [860, 42] width 52 height 14
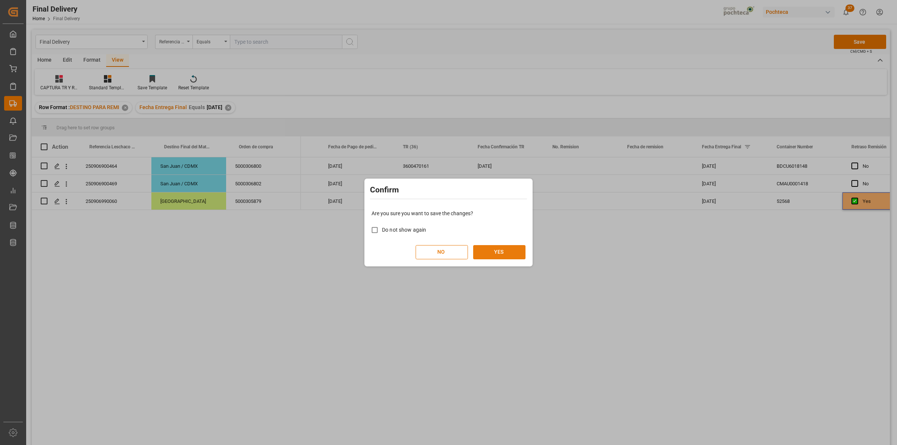
click at [505, 245] on div "NO YES" at bounding box center [448, 252] width 154 height 14
click at [503, 255] on button "YES" at bounding box center [499, 252] width 52 height 14
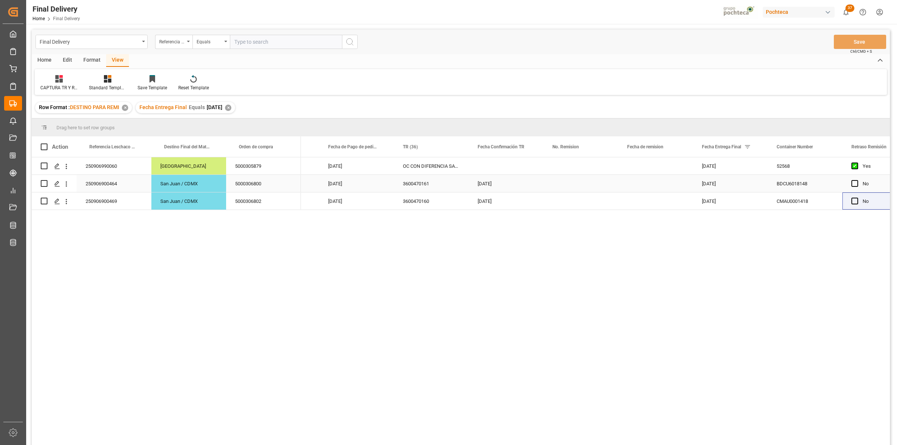
click at [559, 182] on div "Press SPACE to select this row." at bounding box center [580, 183] width 75 height 17
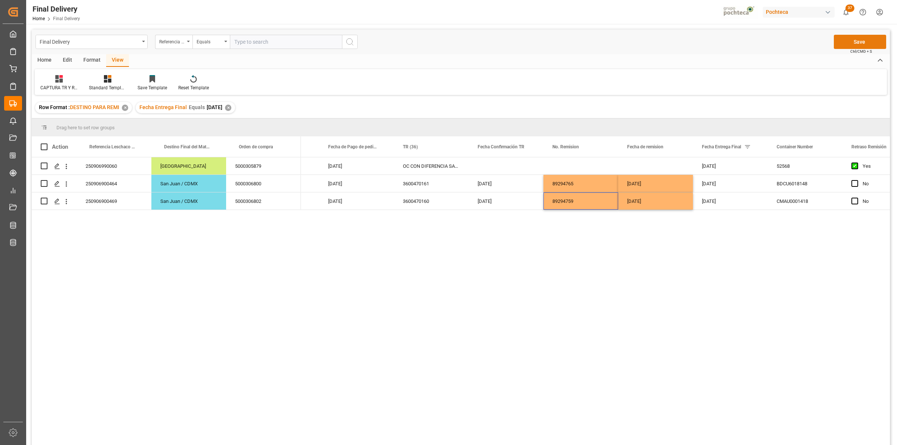
click at [846, 42] on button "Save" at bounding box center [860, 42] width 52 height 14
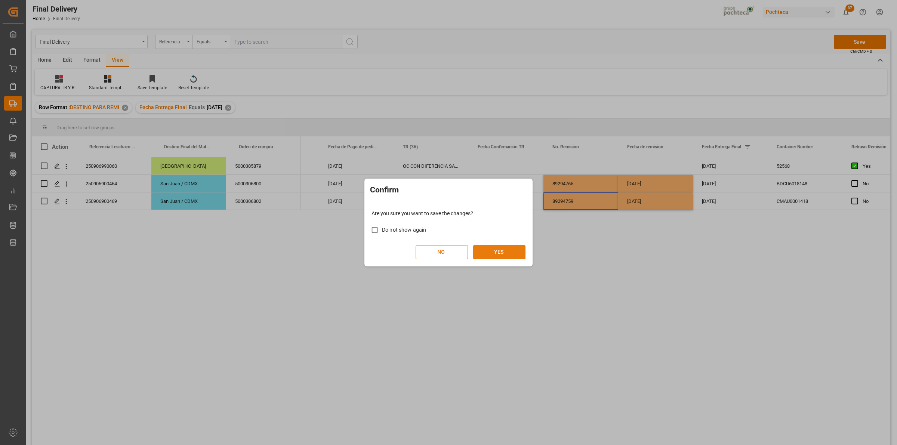
click at [508, 250] on button "YES" at bounding box center [499, 252] width 52 height 14
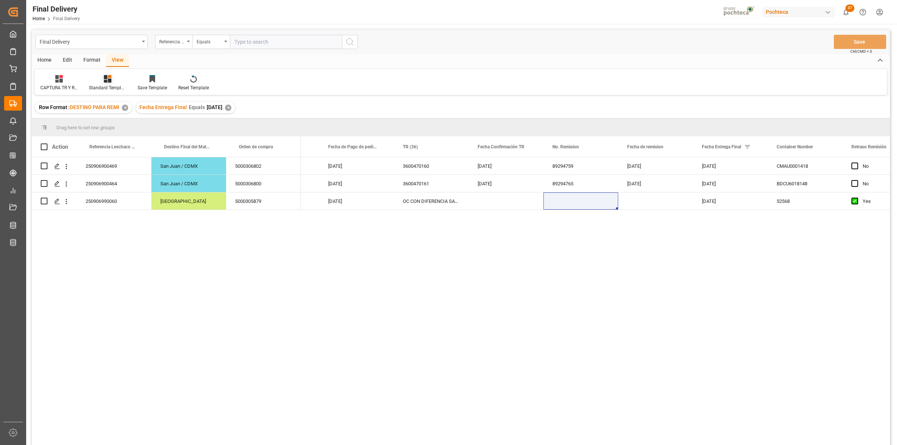
click at [106, 78] on icon at bounding box center [107, 78] width 7 height 7
click at [128, 107] on div "Notificación de Entregas" at bounding box center [127, 106] width 65 height 8
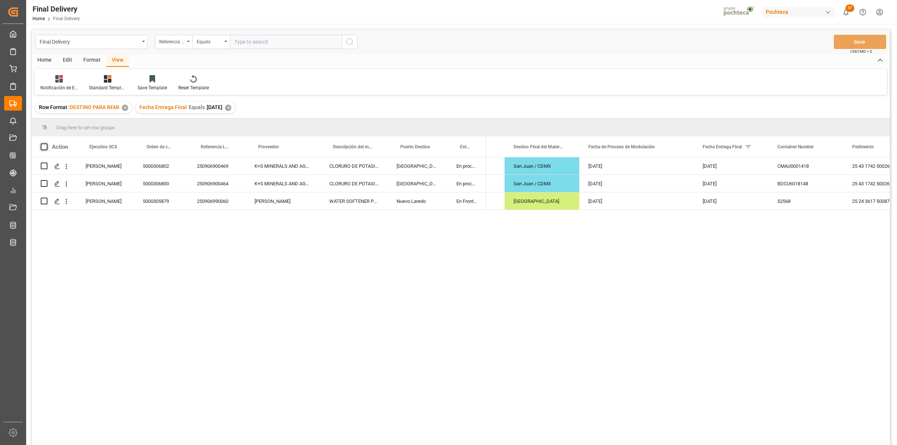
click at [42, 146] on span at bounding box center [44, 147] width 7 height 7
click at [46, 144] on input "checkbox" at bounding box center [46, 144] width 0 height 0
checkbox input "true"
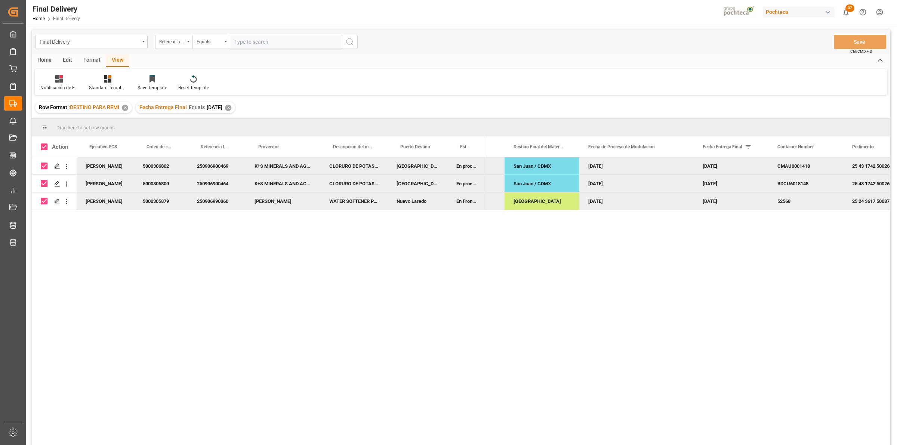
click at [44, 58] on div "Home" at bounding box center [44, 60] width 25 height 13
click at [81, 85] on div "Download" at bounding box center [83, 87] width 21 height 7
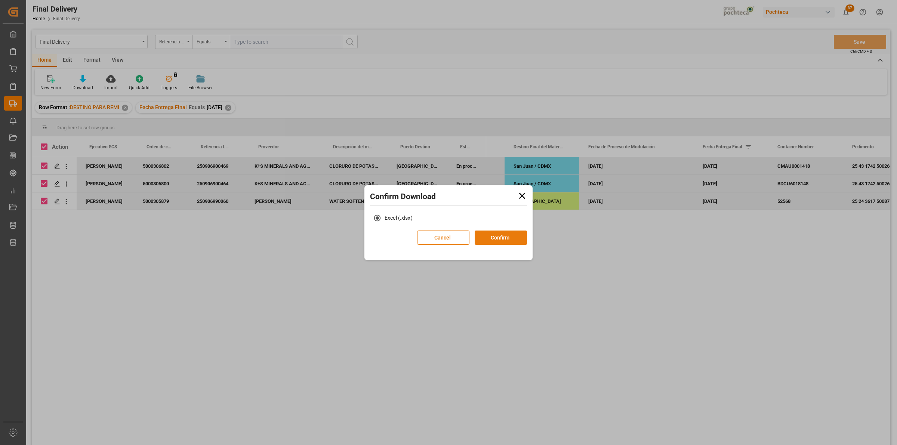
click at [498, 240] on button "Confirm" at bounding box center [501, 238] width 52 height 14
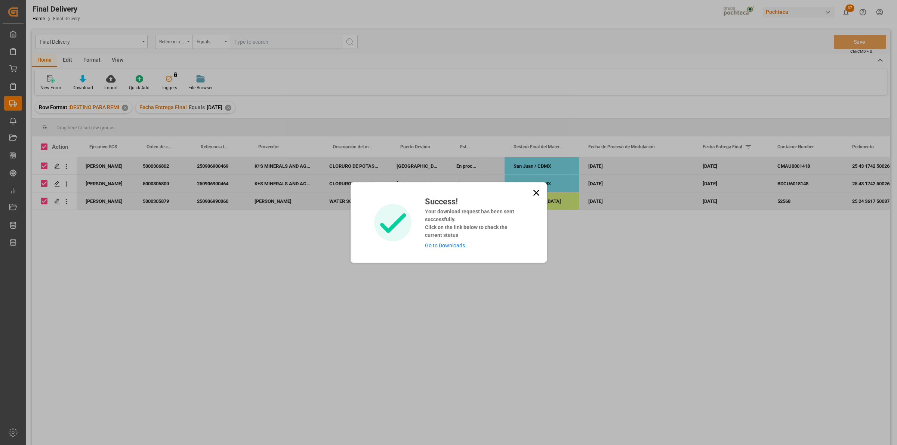
click at [453, 247] on link "Go to Downloads" at bounding box center [445, 246] width 40 height 6
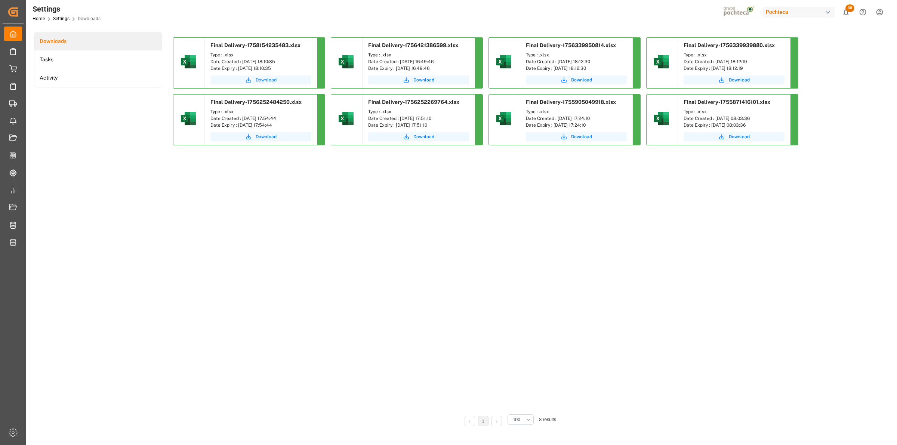
click at [238, 83] on button "Download" at bounding box center [260, 79] width 101 height 9
